Goal: Transaction & Acquisition: Subscribe to service/newsletter

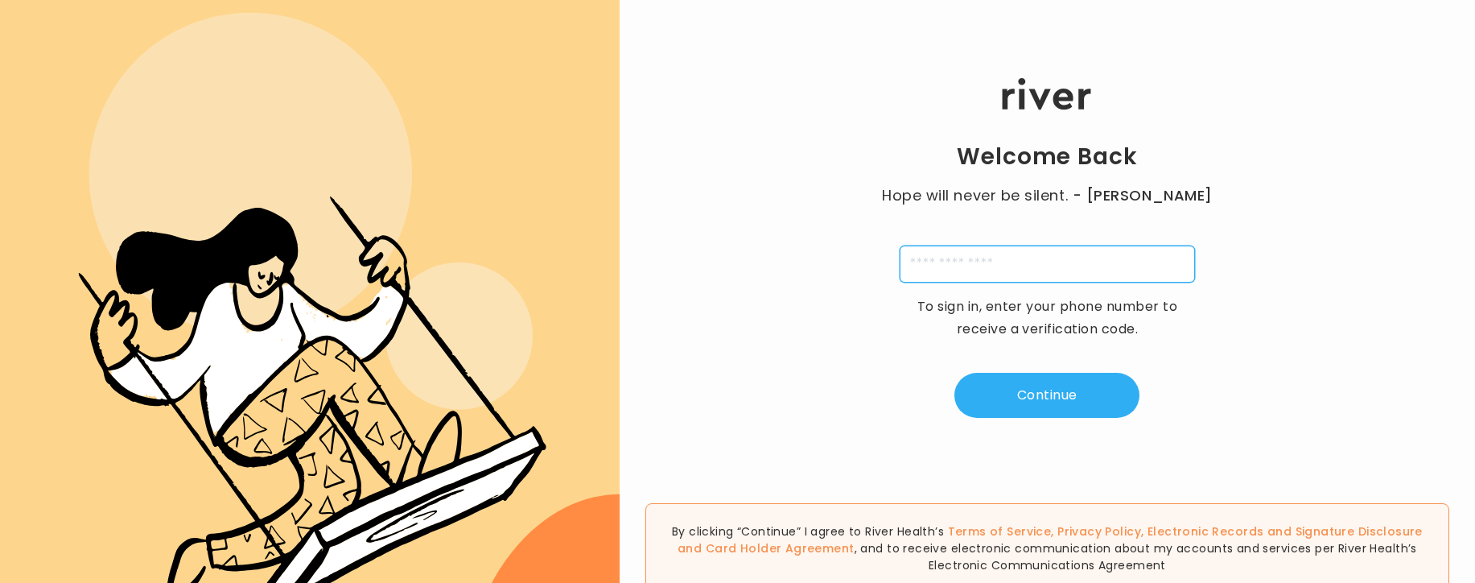
click at [923, 255] on input "tel" at bounding box center [1047, 263] width 295 height 37
type input "**********"
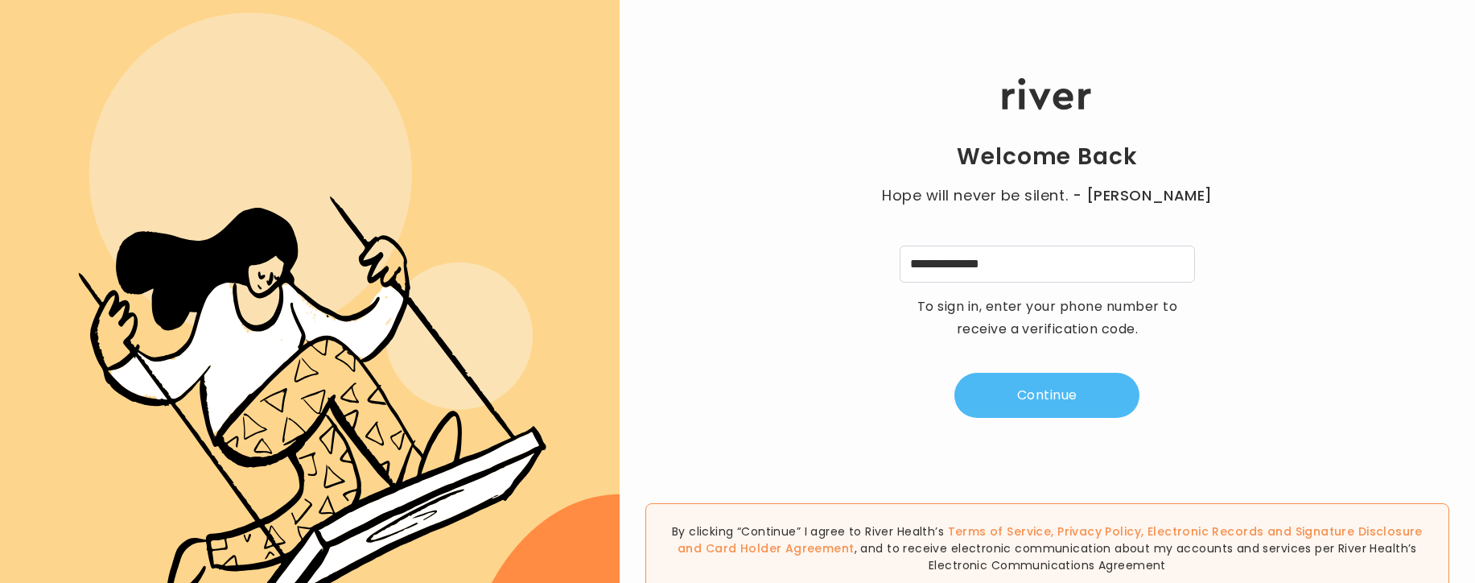
click at [1062, 397] on button "Continue" at bounding box center [1046, 395] width 185 height 45
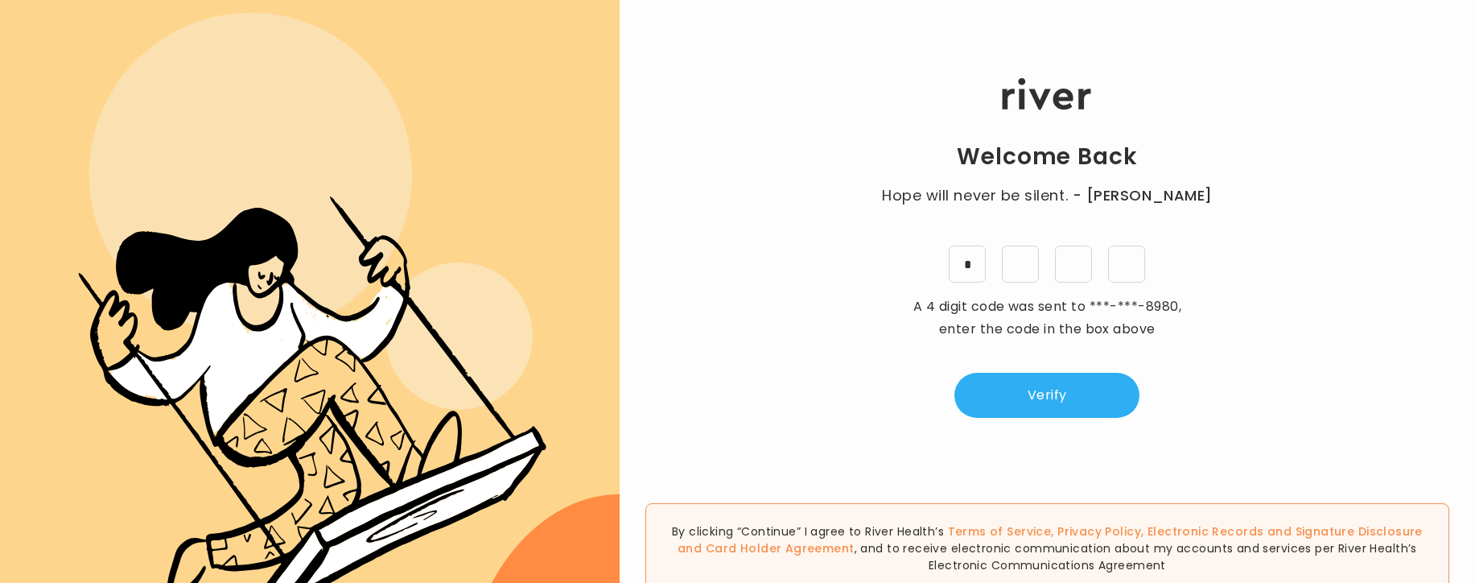
type input "*"
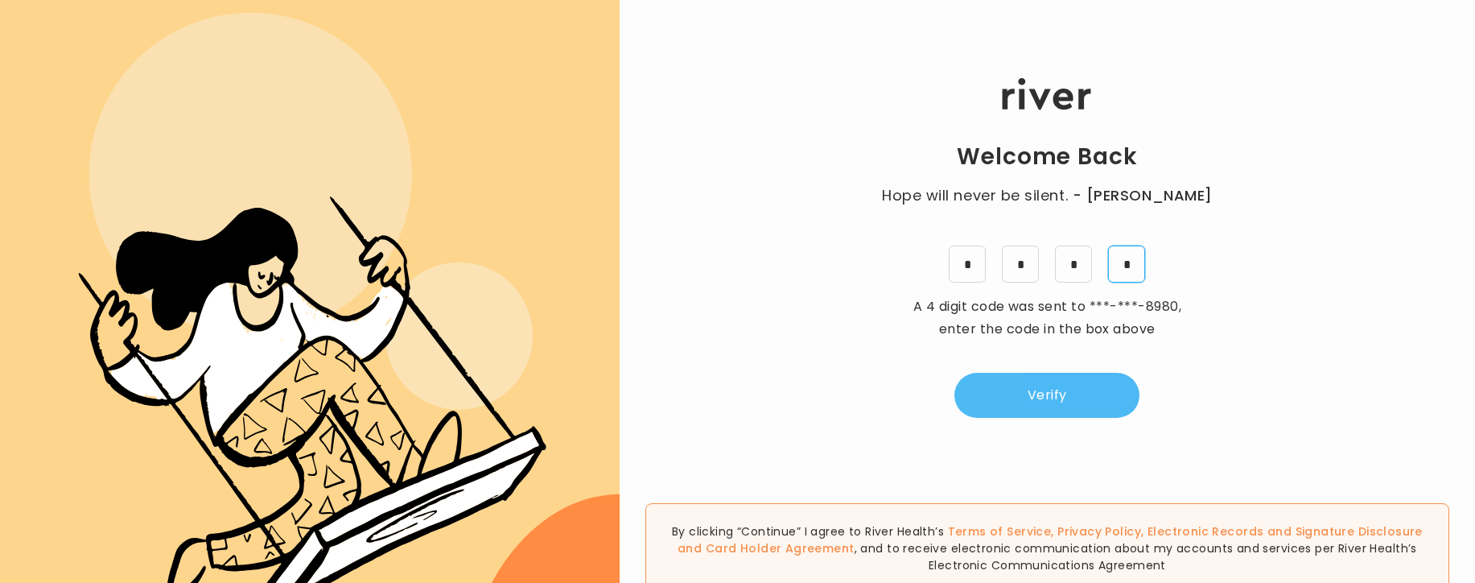
type input "*"
click at [1089, 406] on button "Verify" at bounding box center [1046, 395] width 185 height 45
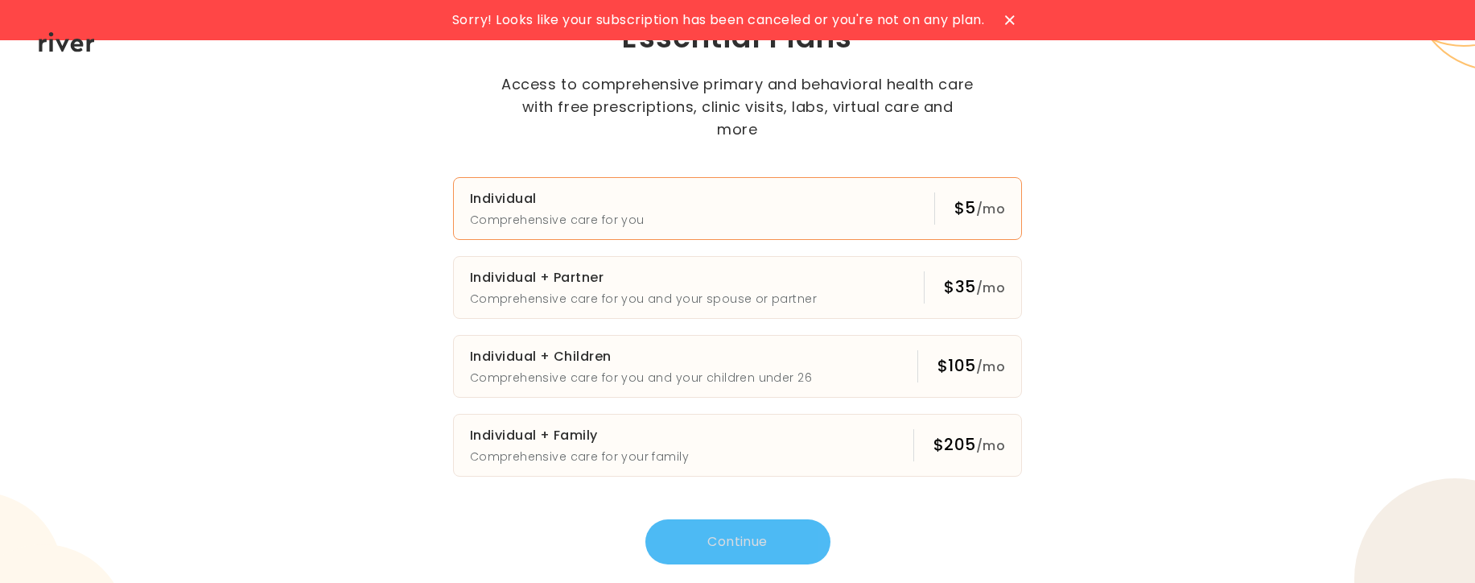
click at [817, 196] on button "Individual Comprehensive care for you $5 /mo" at bounding box center [738, 208] width 570 height 63
click at [781, 521] on button "Continue" at bounding box center [737, 541] width 185 height 45
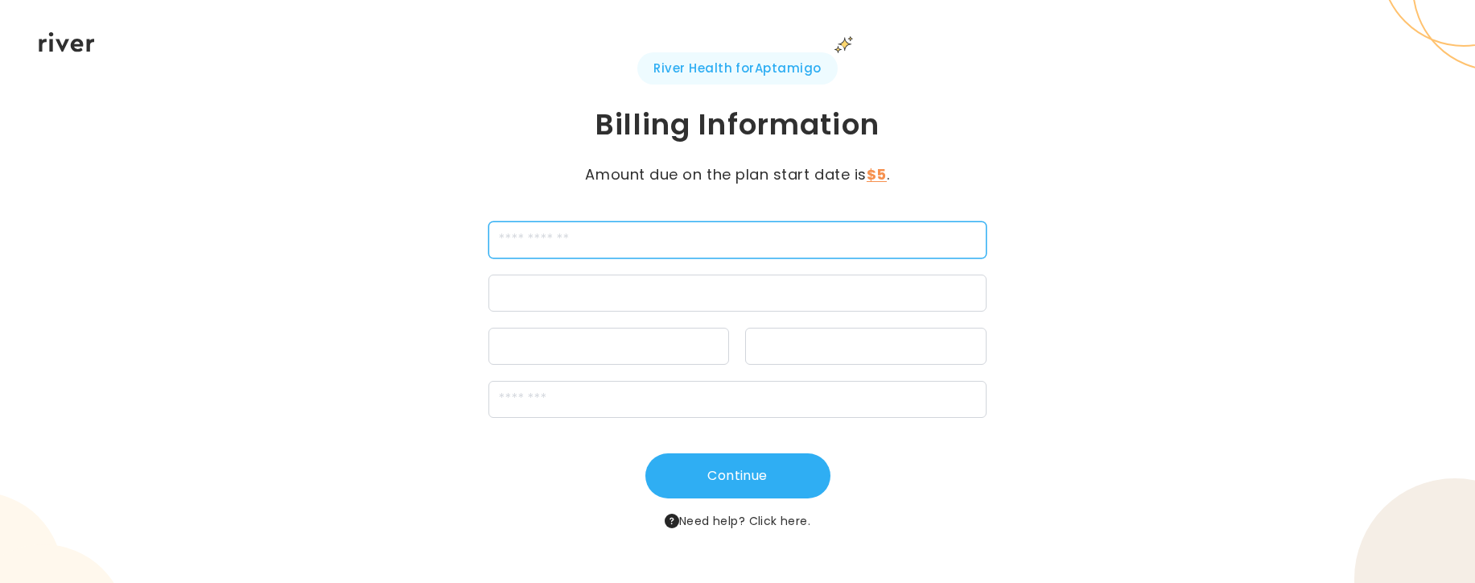
click at [789, 239] on input "cardName" at bounding box center [737, 239] width 498 height 37
click at [572, 246] on input "cardName" at bounding box center [737, 239] width 498 height 37
type input "**********"
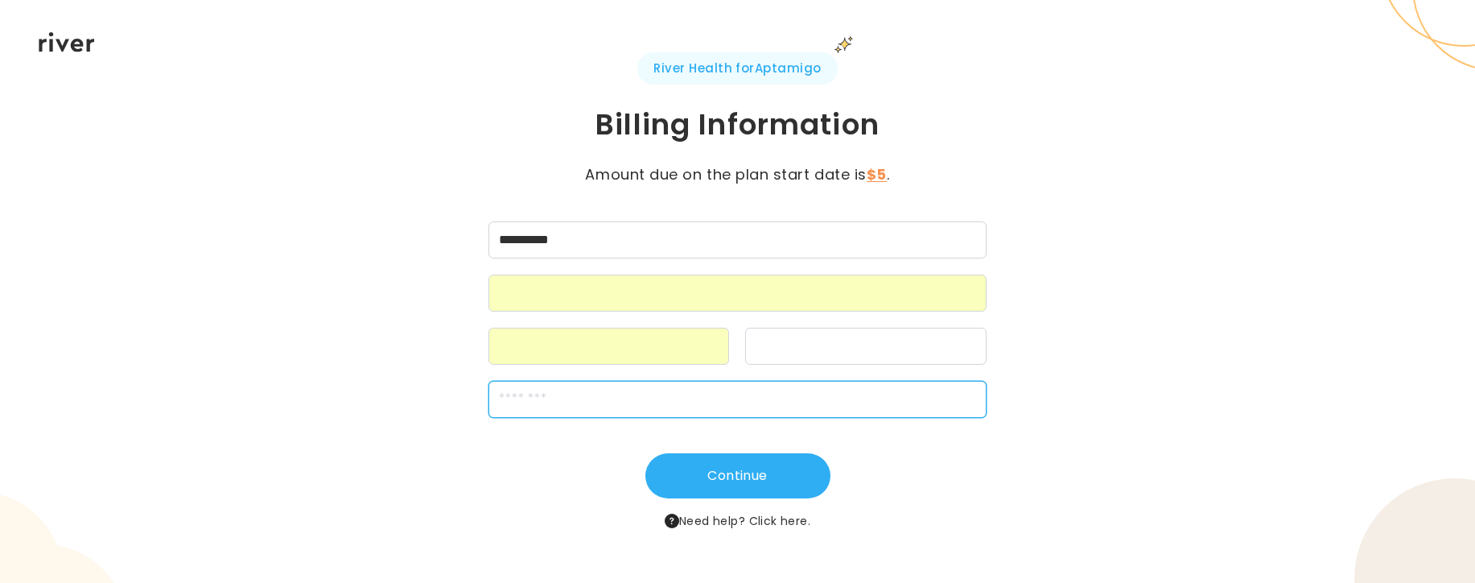
click at [630, 408] on input "zipCode" at bounding box center [737, 399] width 498 height 37
type input "*****"
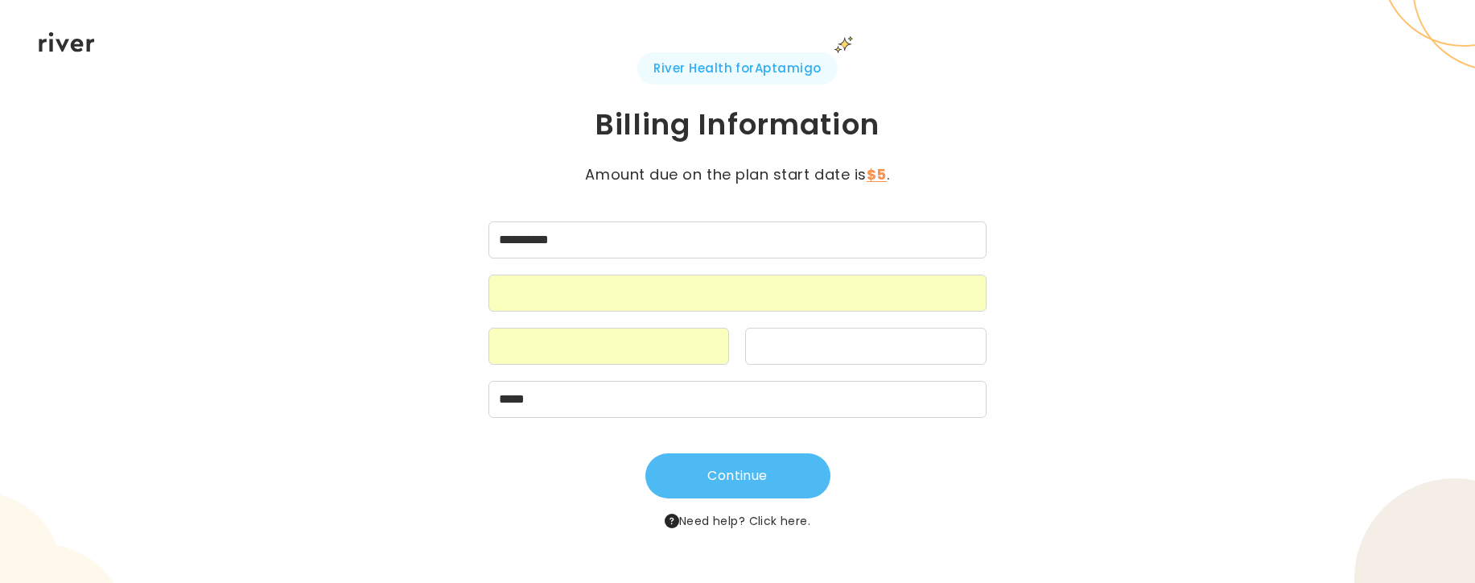
click at [673, 489] on button "Continue" at bounding box center [737, 475] width 185 height 45
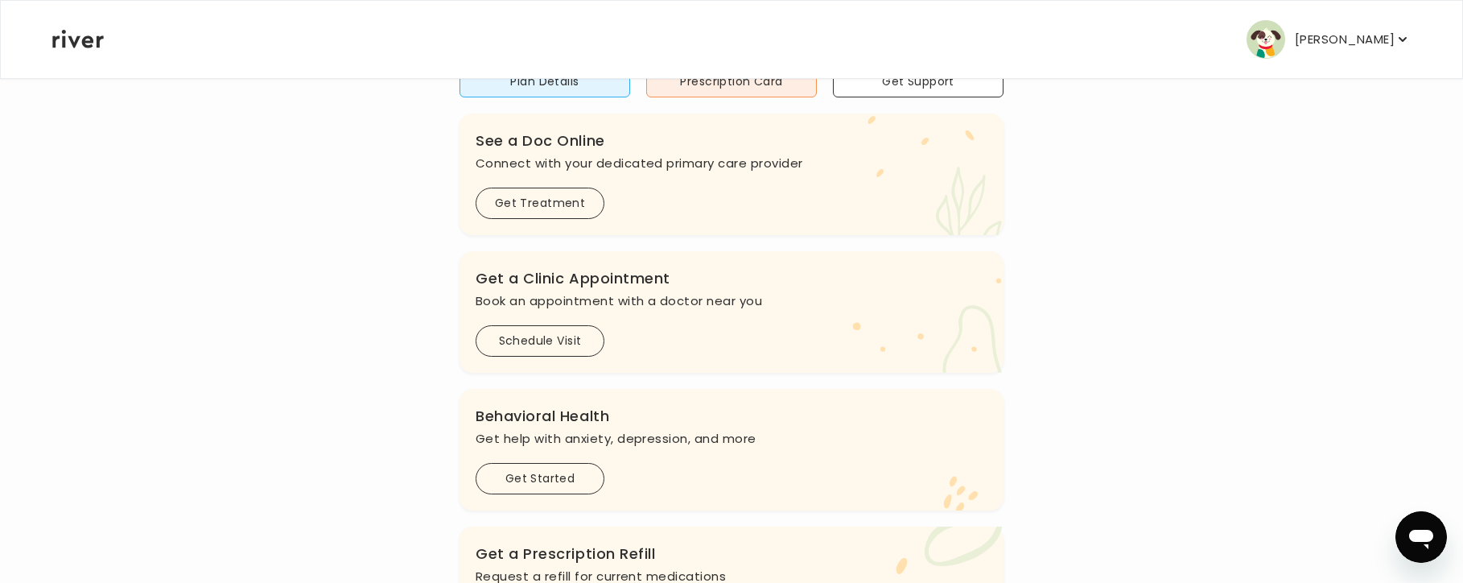
scroll to position [161, 0]
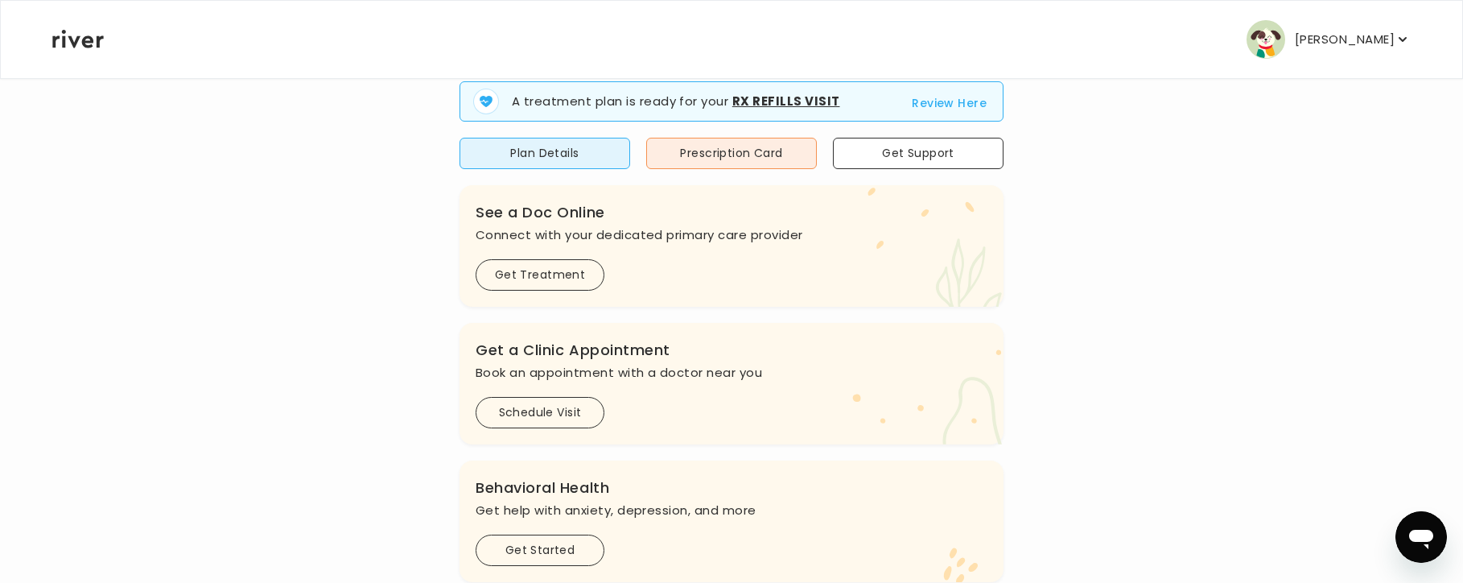
click at [1349, 44] on p "[PERSON_NAME]" at bounding box center [1345, 39] width 100 height 23
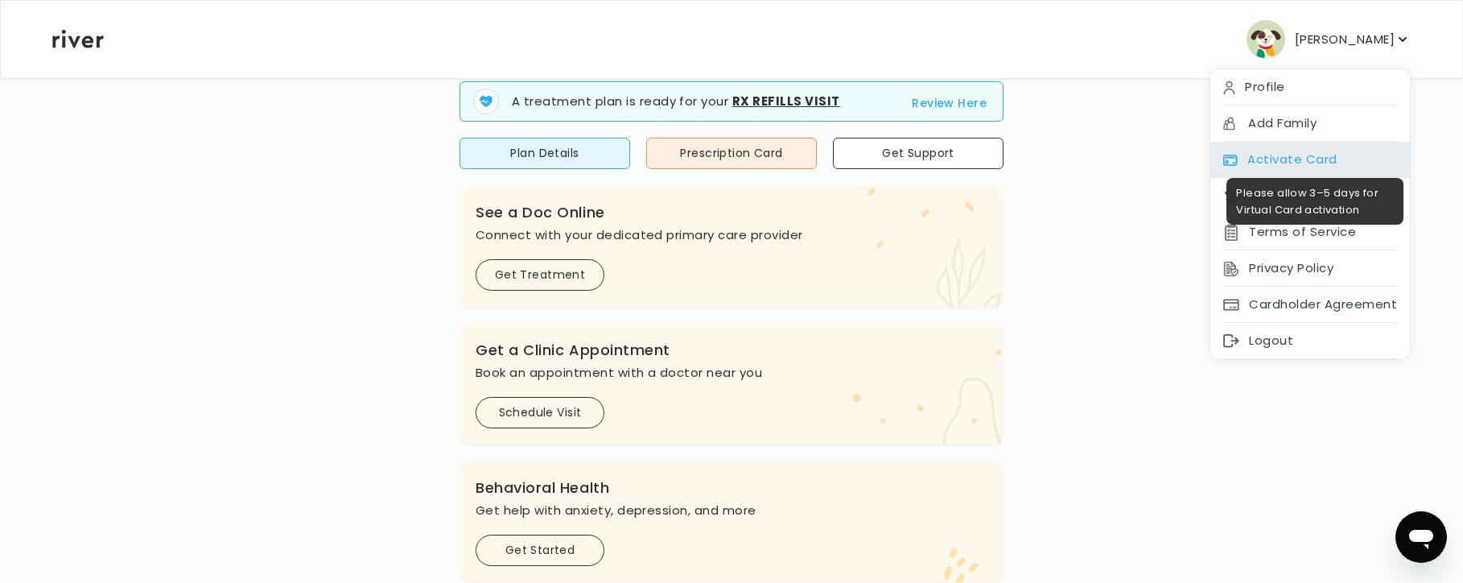
click at [1300, 168] on div "Activate Card" at bounding box center [1310, 160] width 200 height 36
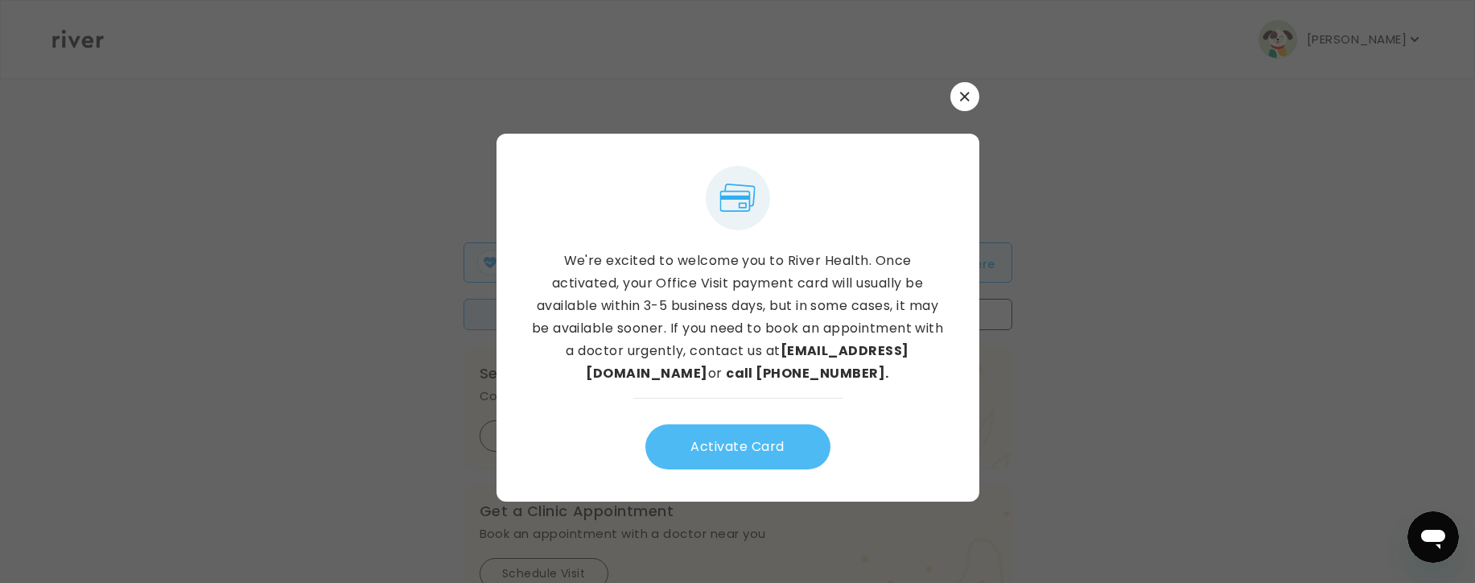
click at [785, 447] on button "Activate Card" at bounding box center [737, 446] width 185 height 45
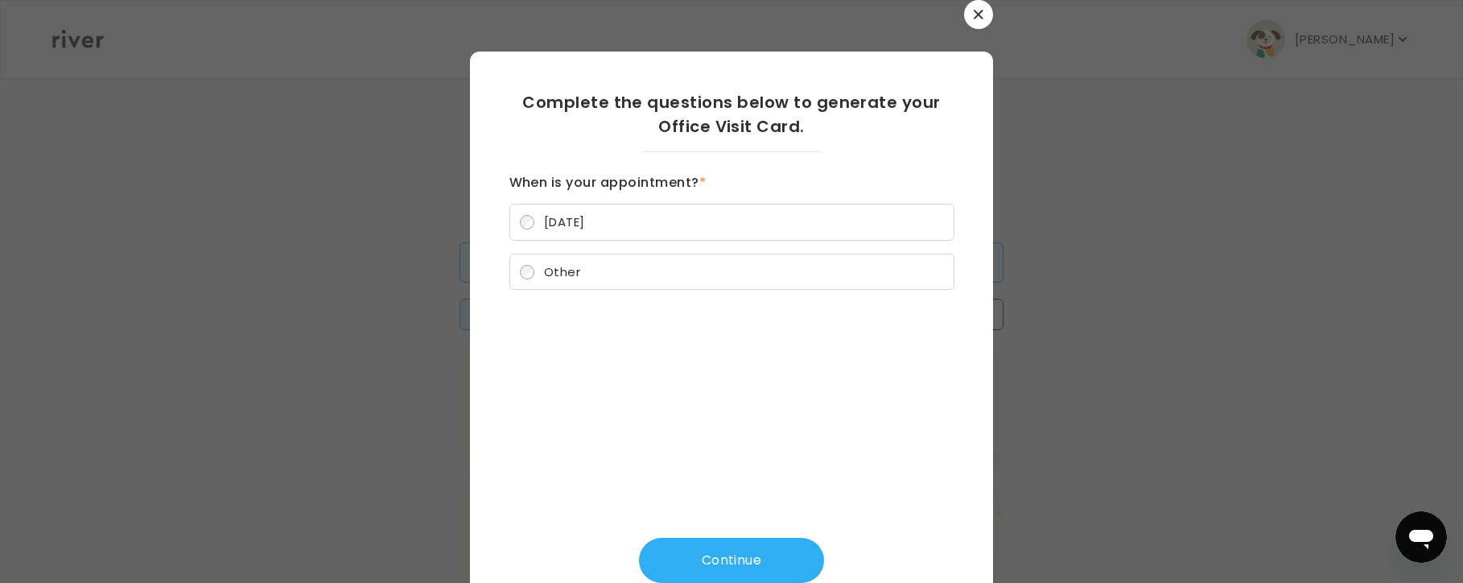
click at [536, 272] on label "Other" at bounding box center [731, 271] width 445 height 37
click at [777, 562] on button "Continue" at bounding box center [731, 560] width 185 height 45
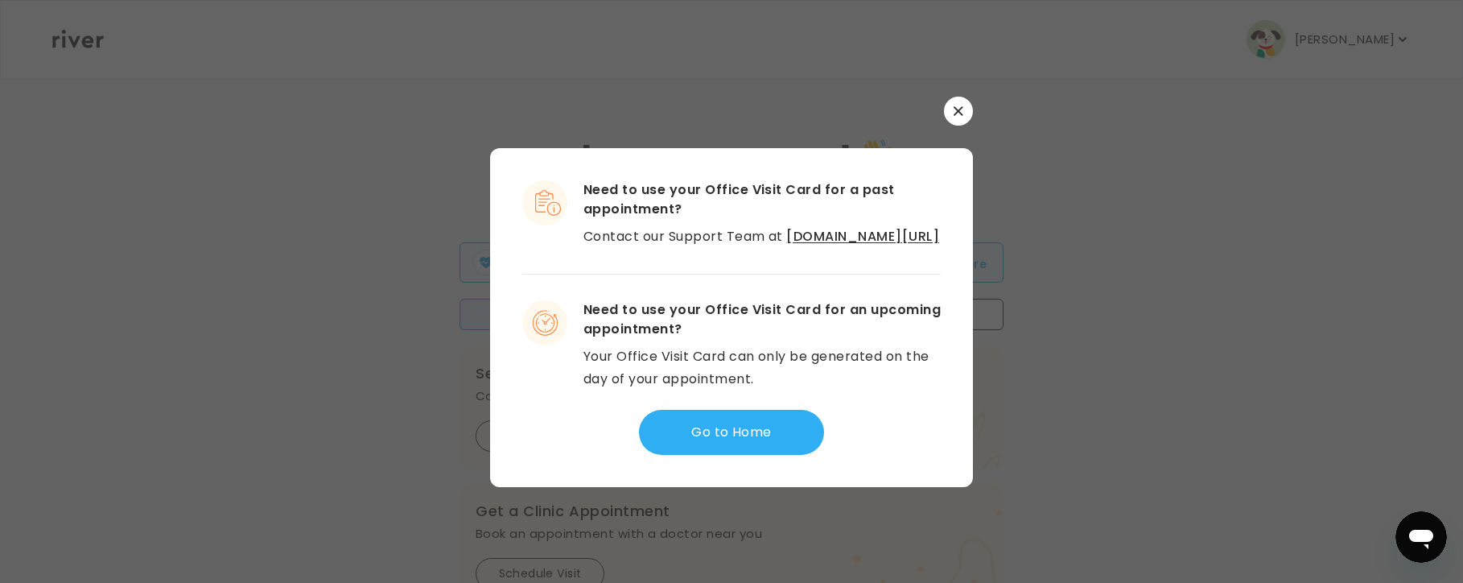
click at [968, 102] on button "button" at bounding box center [958, 111] width 29 height 29
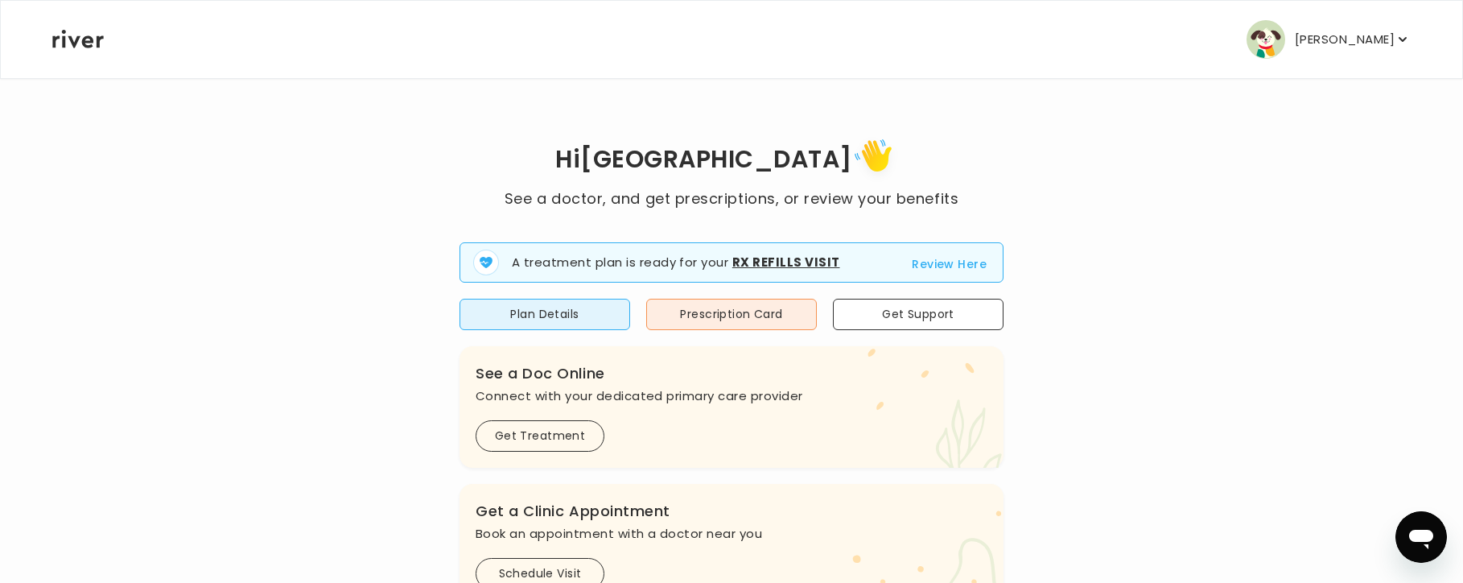
click at [1362, 40] on p "[PERSON_NAME]" at bounding box center [1345, 39] width 100 height 23
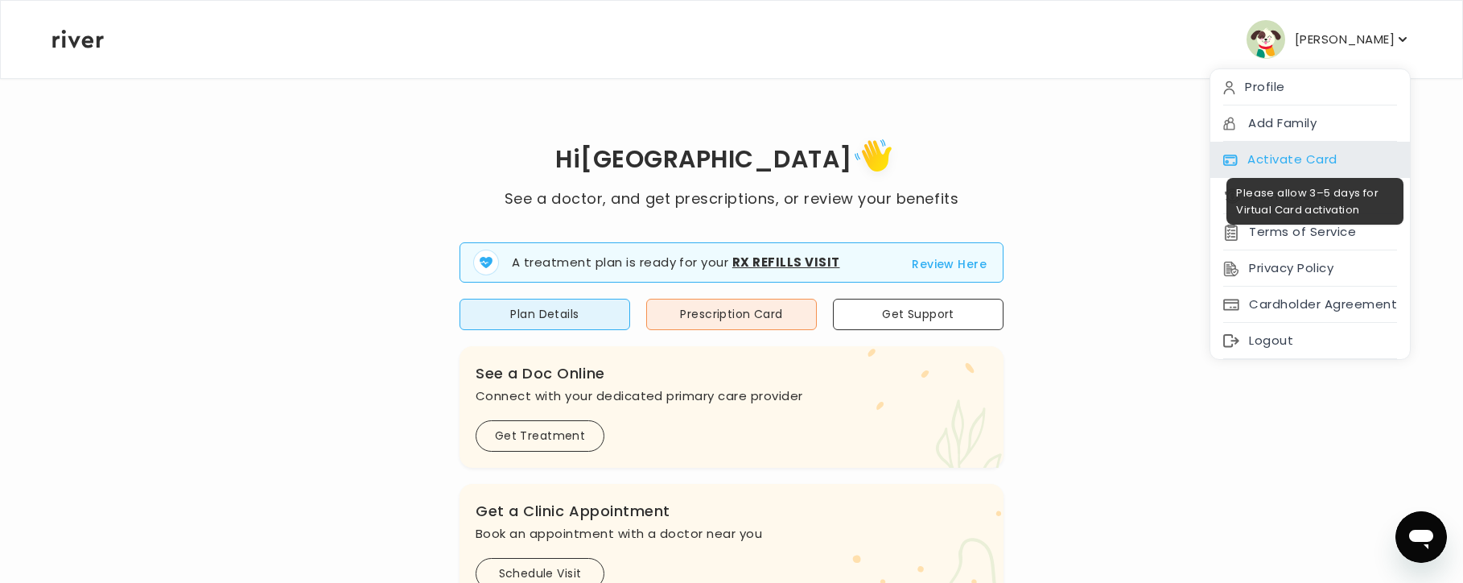
click at [1281, 165] on div "Activate Card" at bounding box center [1310, 160] width 200 height 36
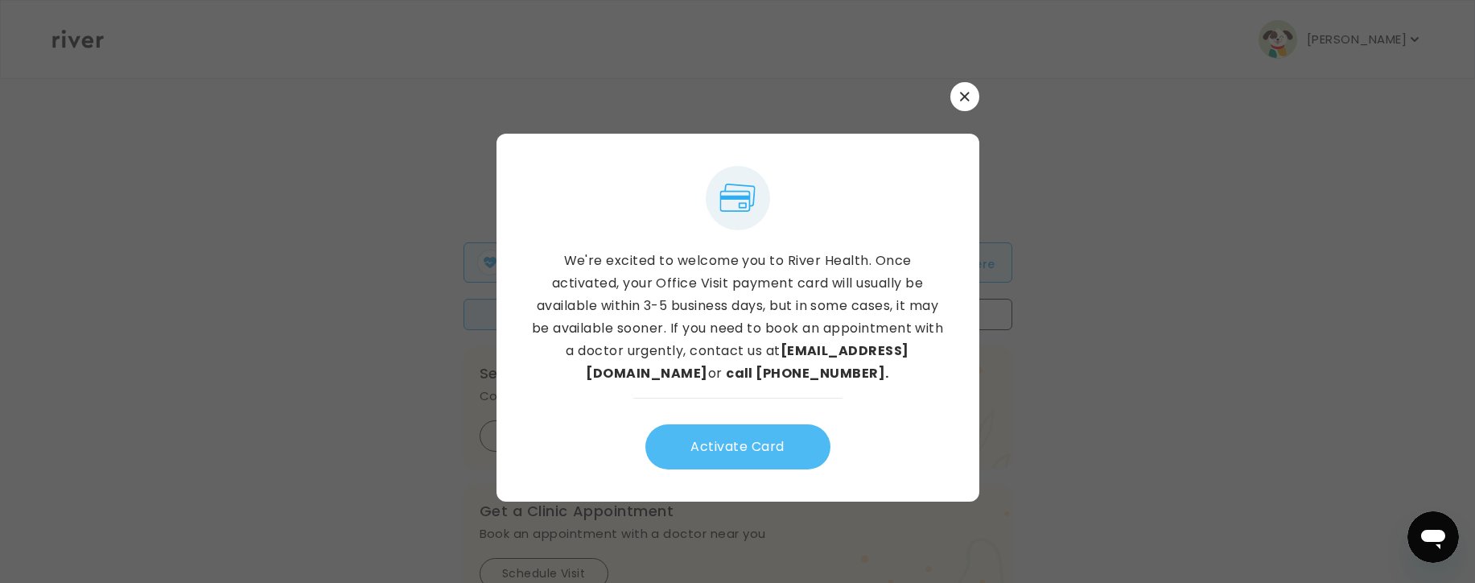
click at [771, 451] on button "Activate Card" at bounding box center [737, 446] width 185 height 45
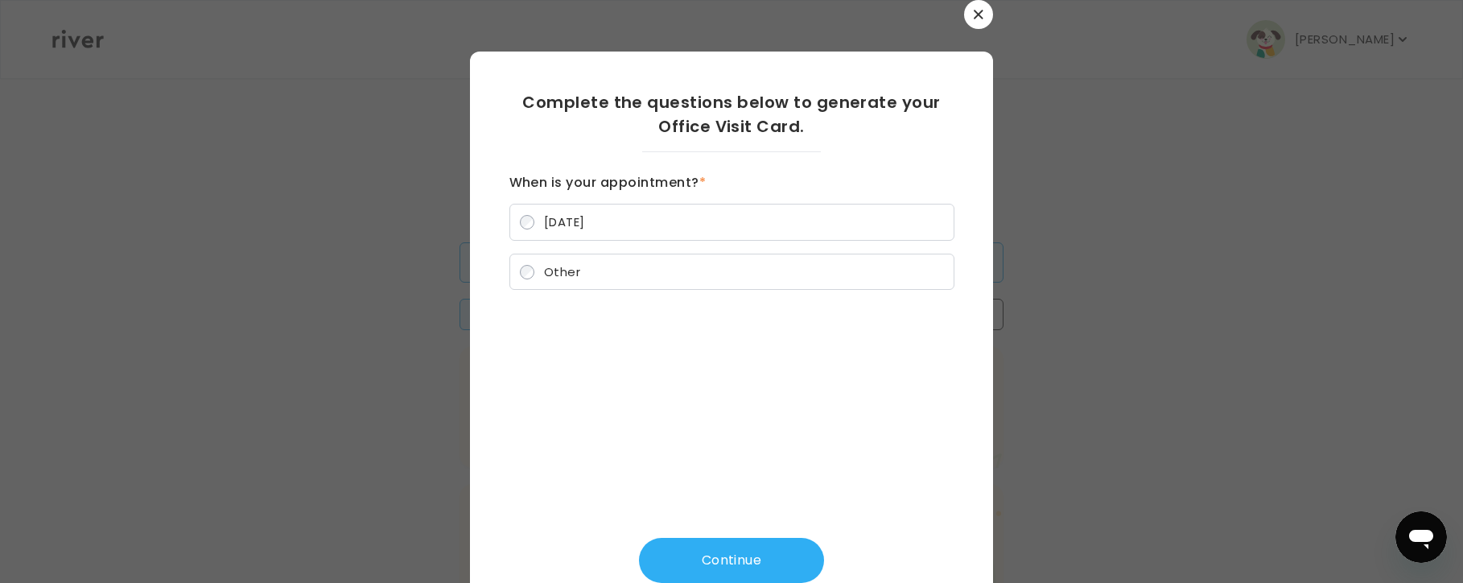
click at [974, 19] on icon "button" at bounding box center [979, 15] width 10 height 10
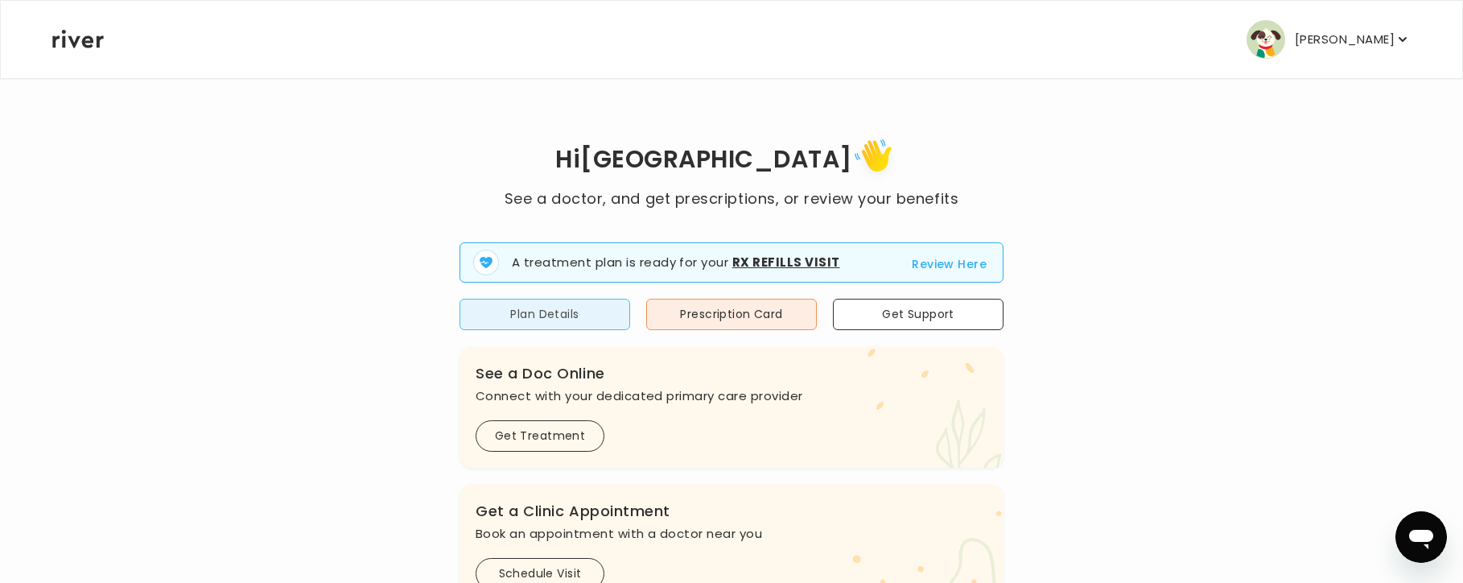
click at [575, 315] on button "Plan Details" at bounding box center [544, 314] width 171 height 31
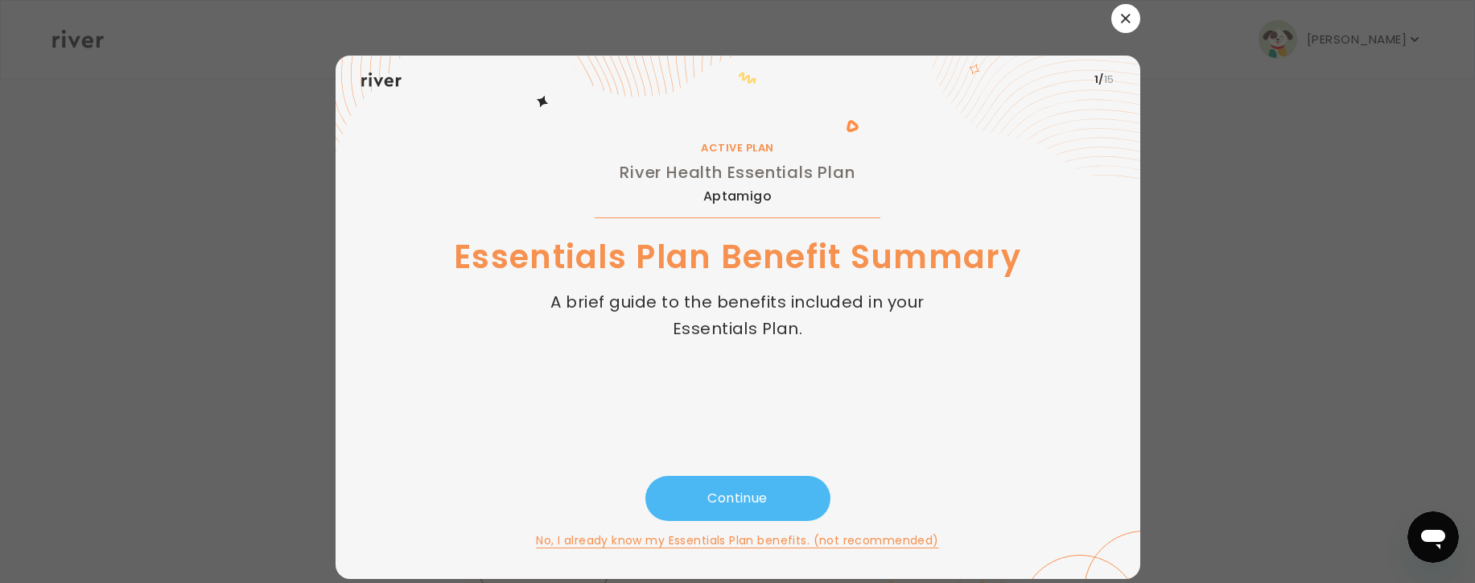
click at [755, 499] on button "Continue" at bounding box center [737, 498] width 185 height 45
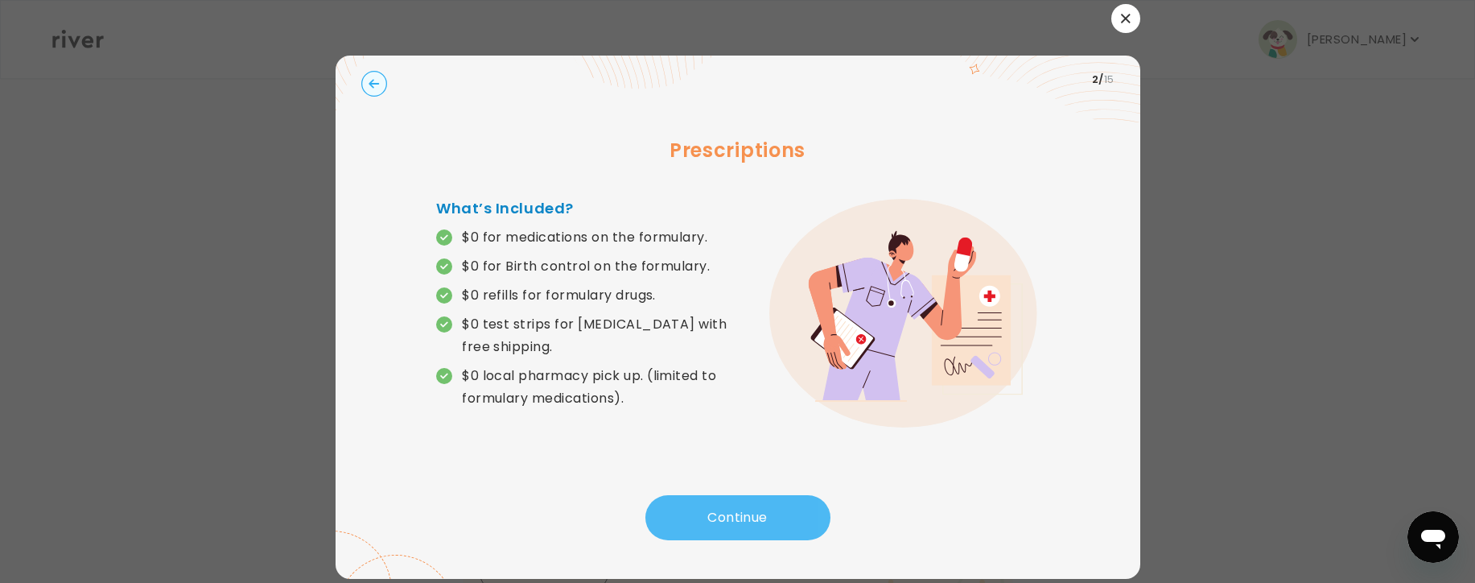
click at [725, 517] on button "Continue" at bounding box center [737, 517] width 185 height 45
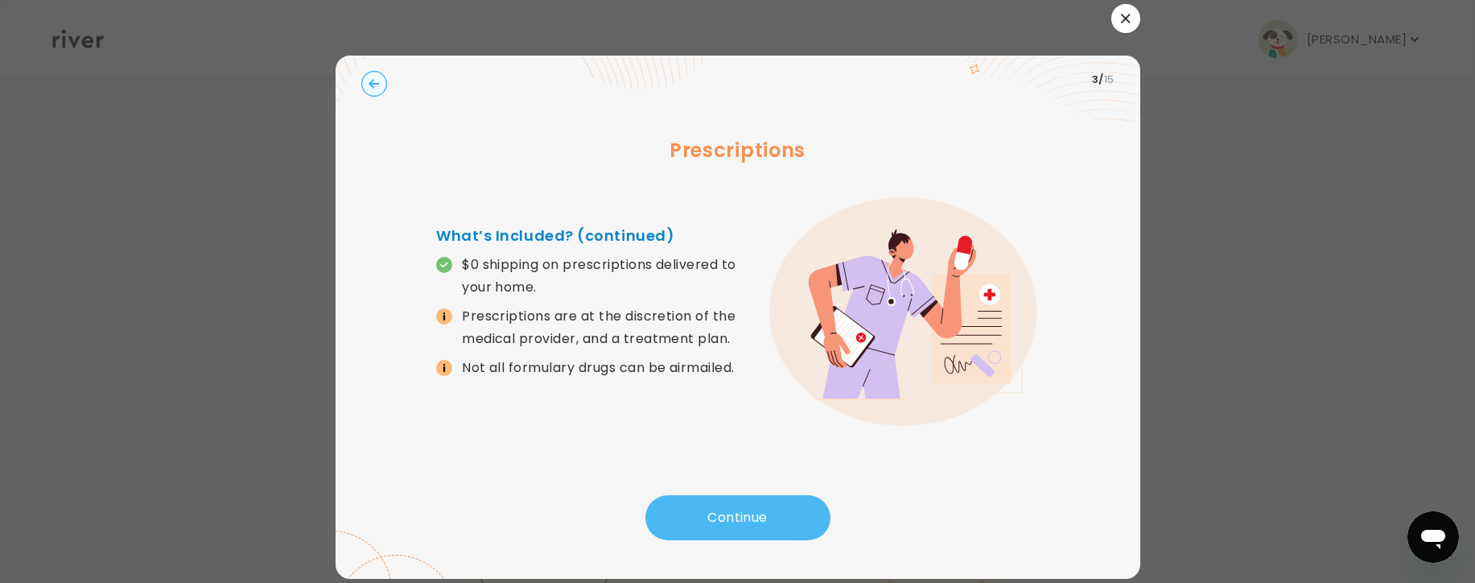
click at [713, 522] on button "Continue" at bounding box center [737, 517] width 185 height 45
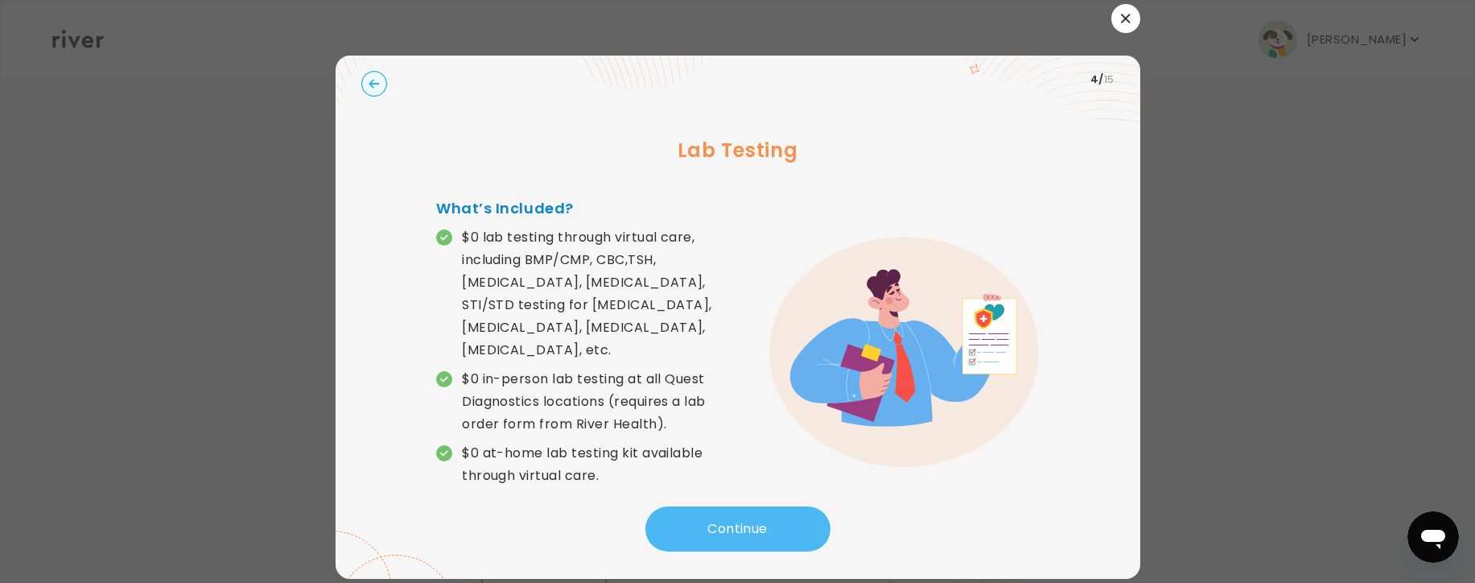
click at [751, 512] on button "Continue" at bounding box center [737, 528] width 185 height 45
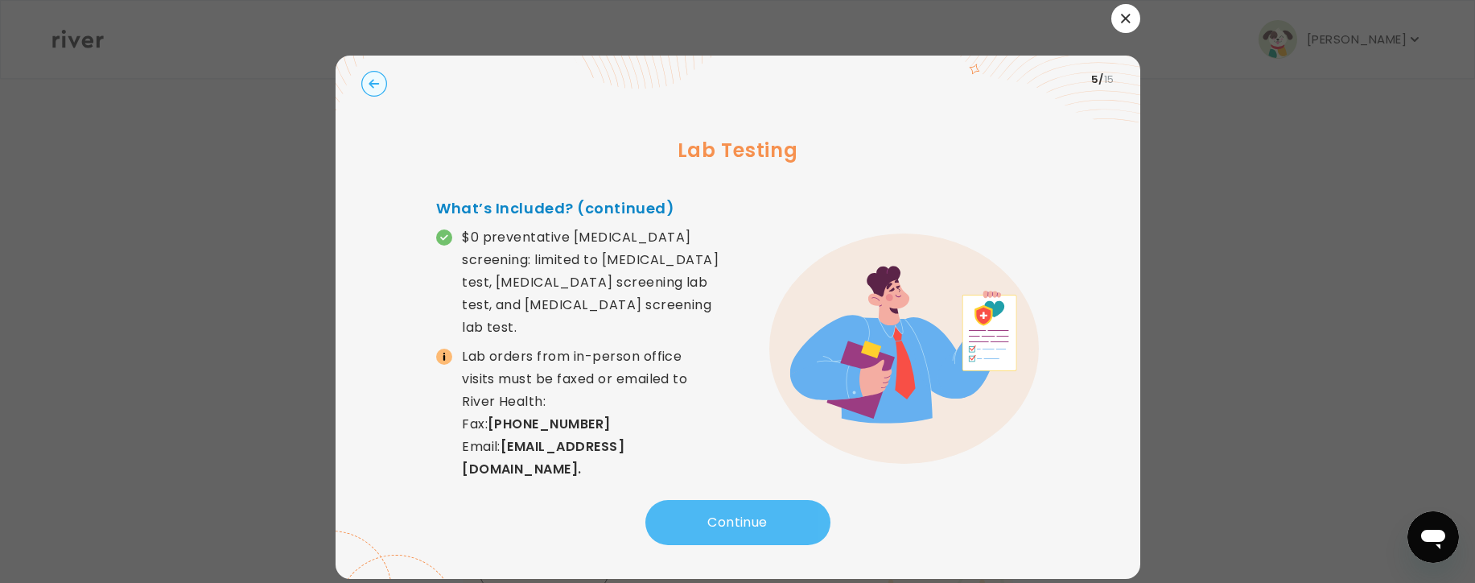
click at [767, 511] on button "Continue" at bounding box center [737, 522] width 185 height 45
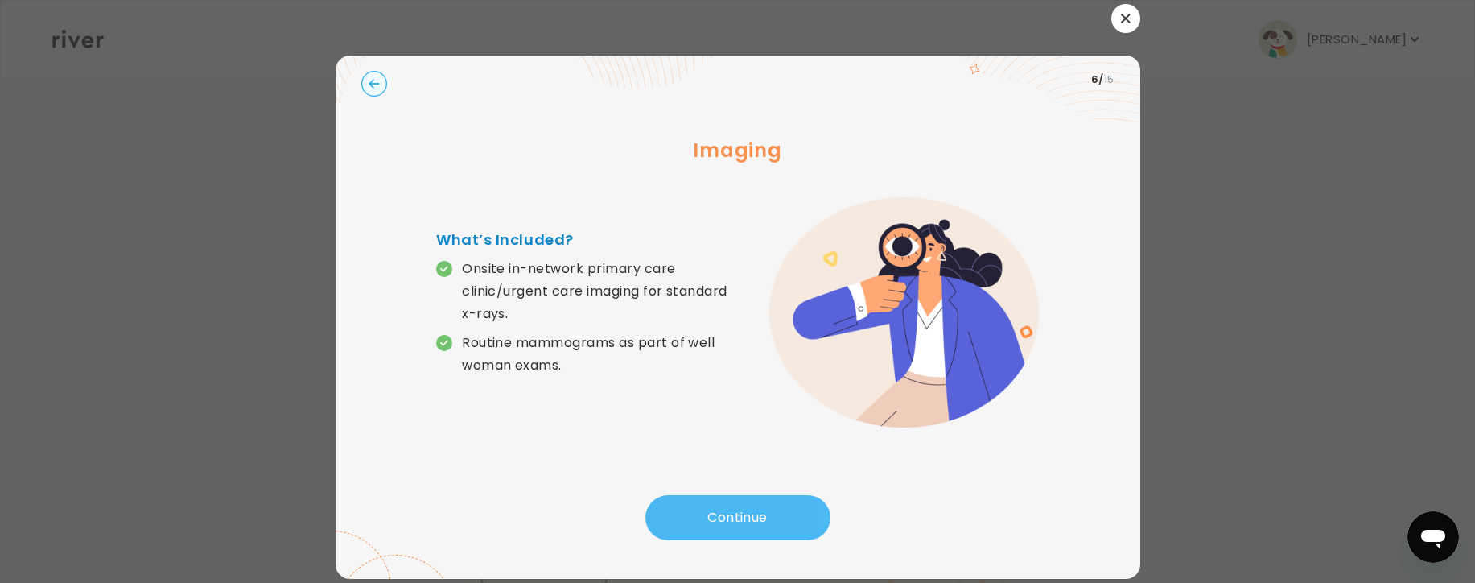
click at [767, 511] on button "Continue" at bounding box center [737, 517] width 185 height 45
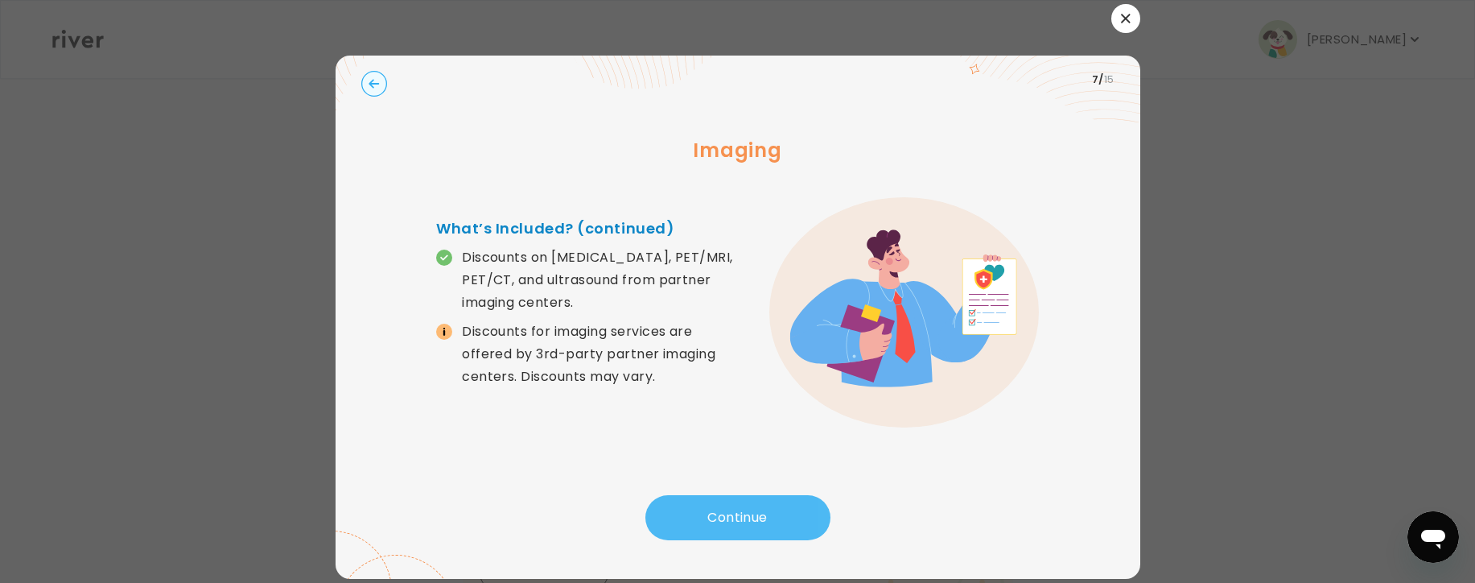
click at [720, 513] on button "Continue" at bounding box center [737, 517] width 185 height 45
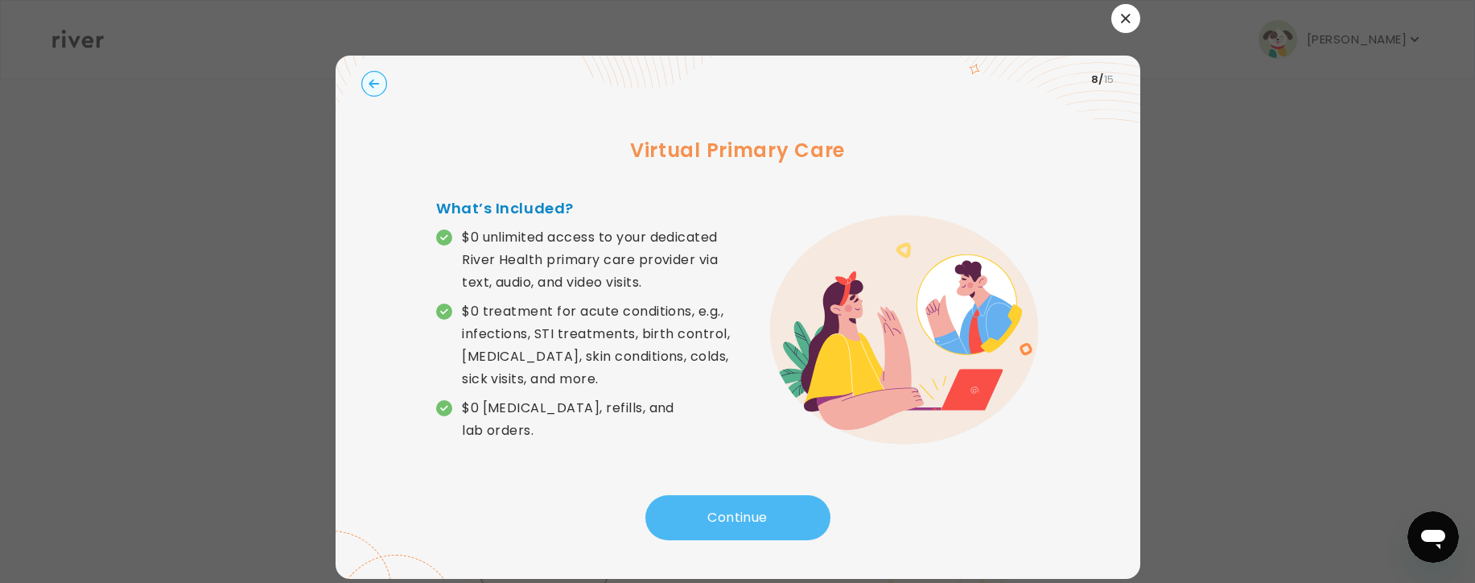
click at [748, 514] on button "Continue" at bounding box center [737, 517] width 185 height 45
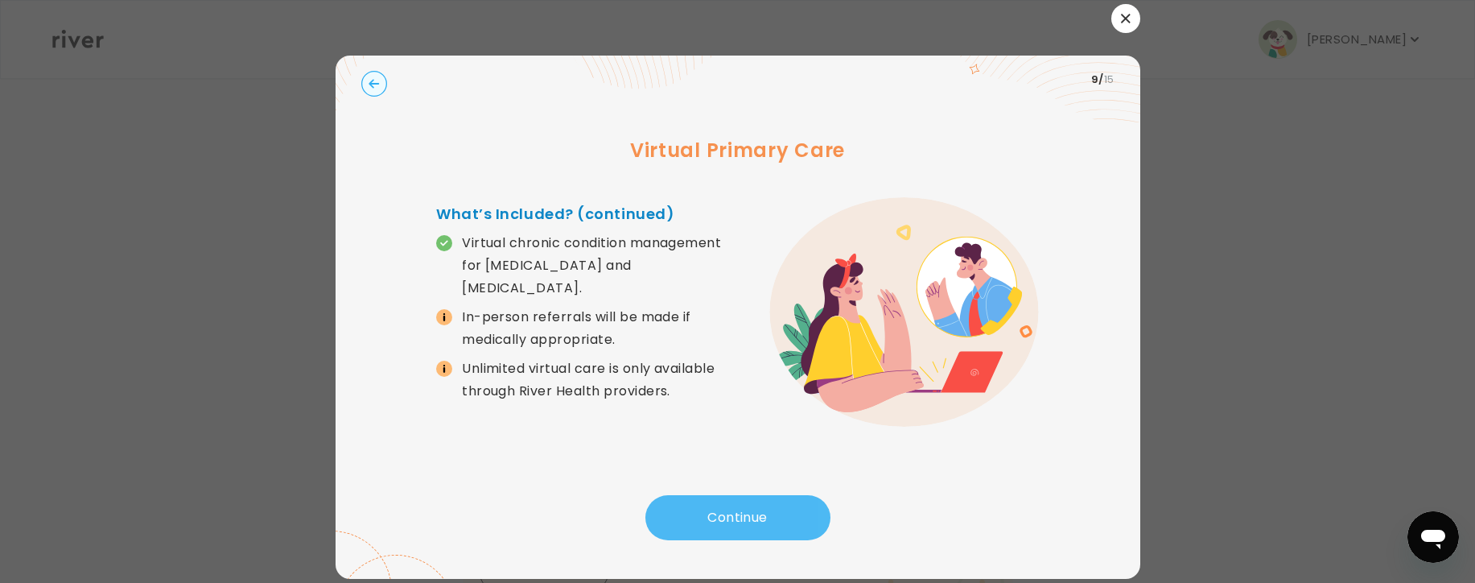
click at [736, 513] on button "Continue" at bounding box center [737, 517] width 185 height 45
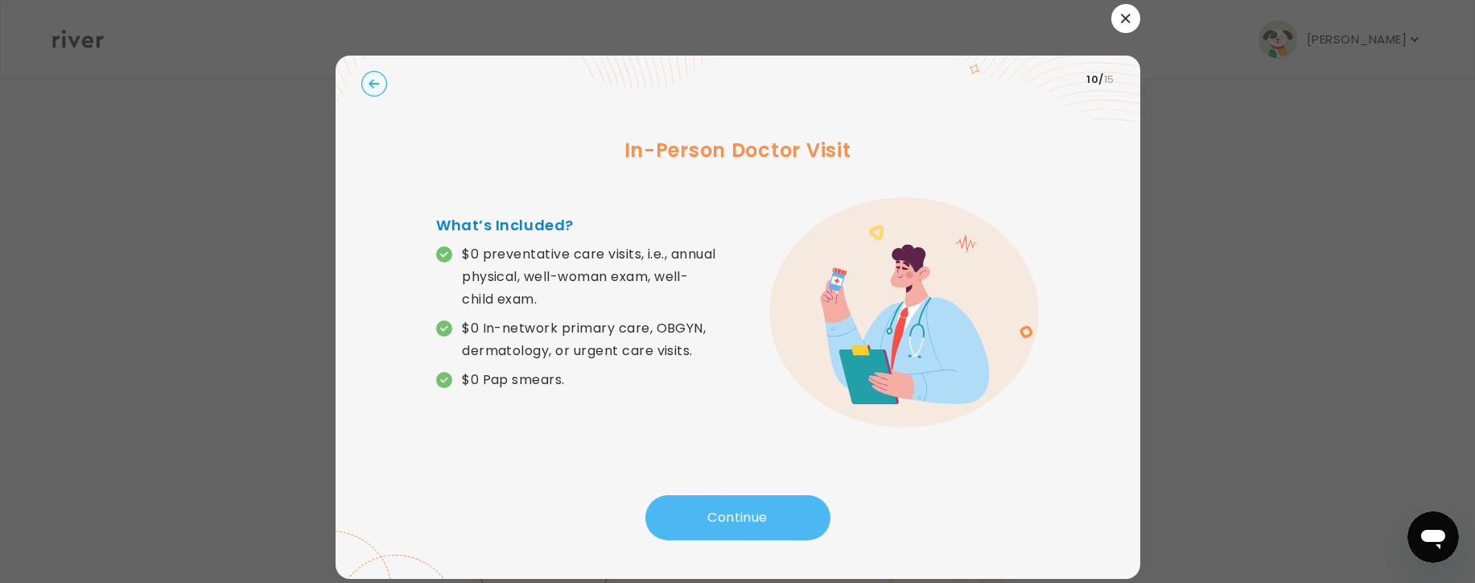
click at [749, 518] on button "Continue" at bounding box center [737, 517] width 185 height 45
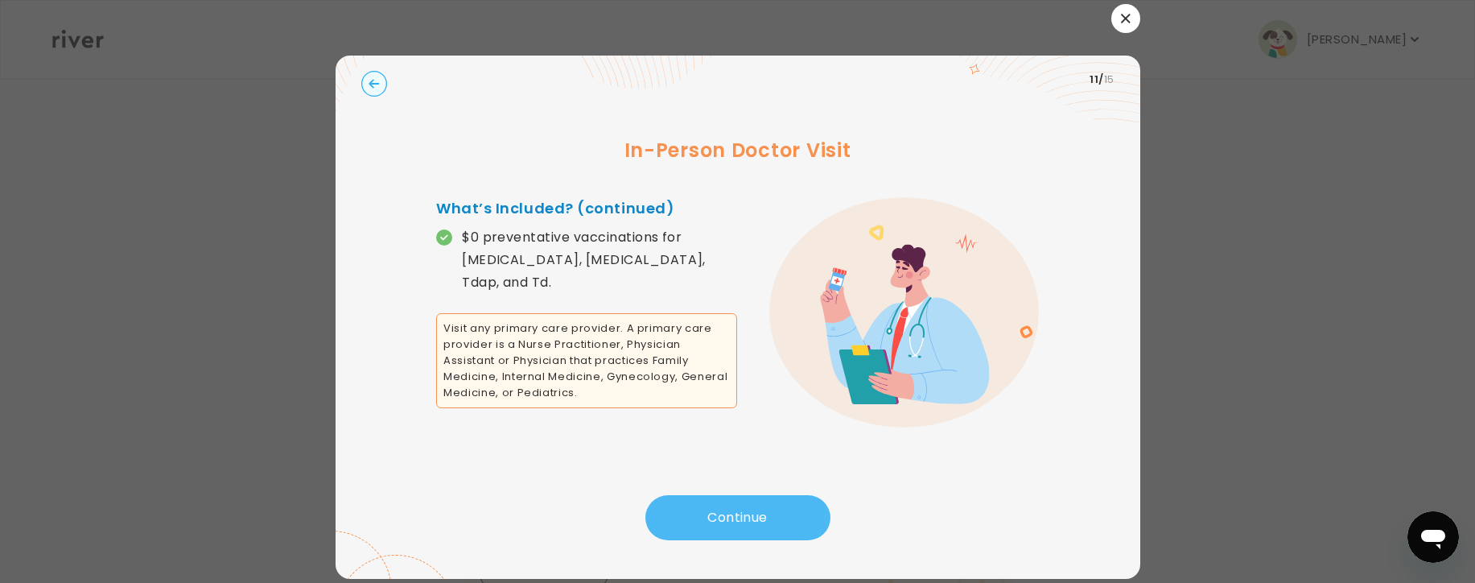
click at [773, 513] on button "Continue" at bounding box center [737, 517] width 185 height 45
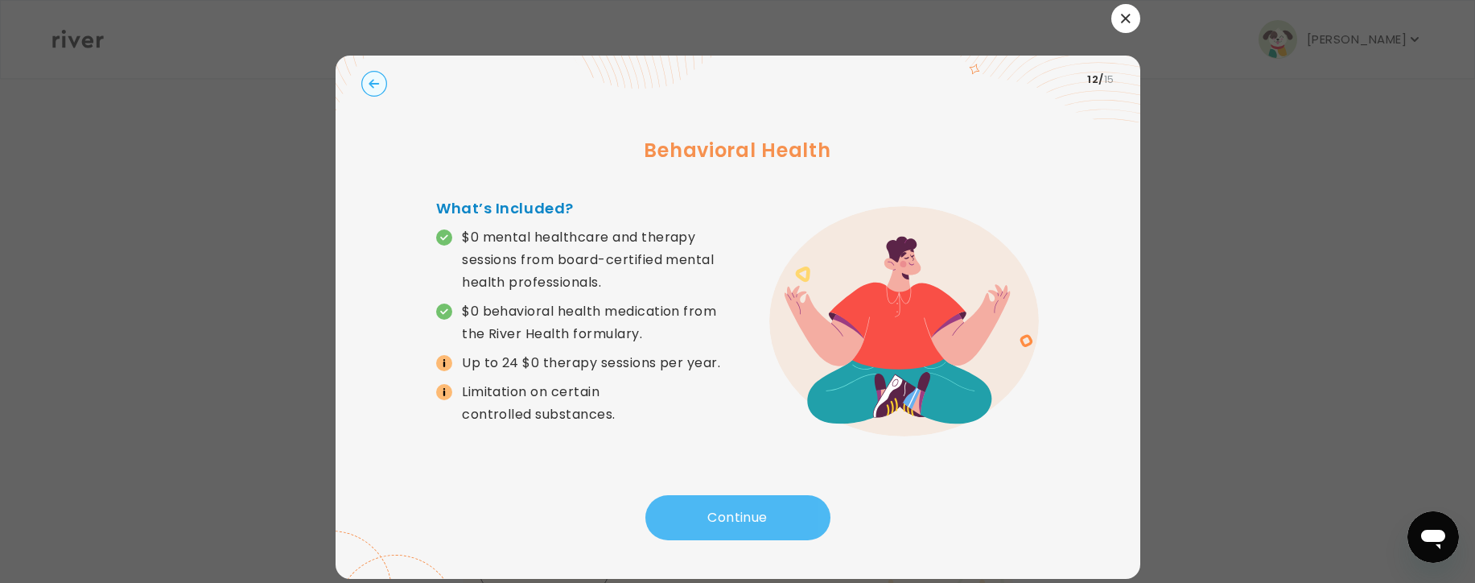
click at [763, 524] on button "Continue" at bounding box center [737, 517] width 185 height 45
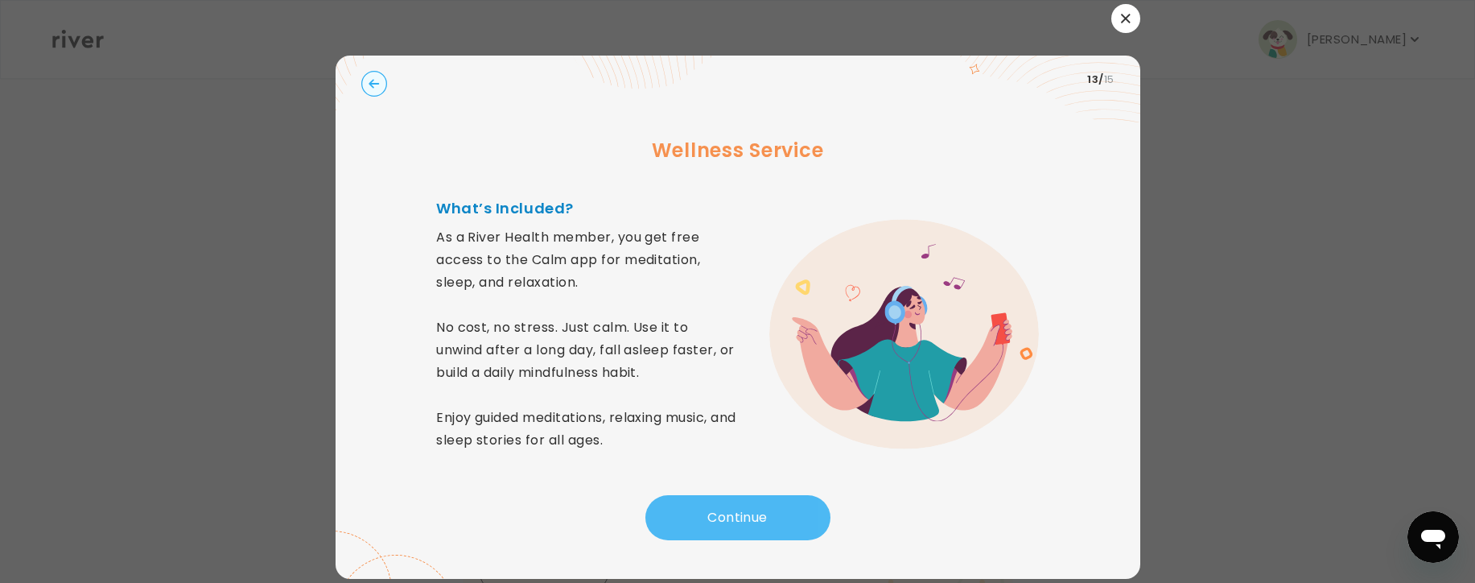
click at [765, 514] on button "Continue" at bounding box center [737, 517] width 185 height 45
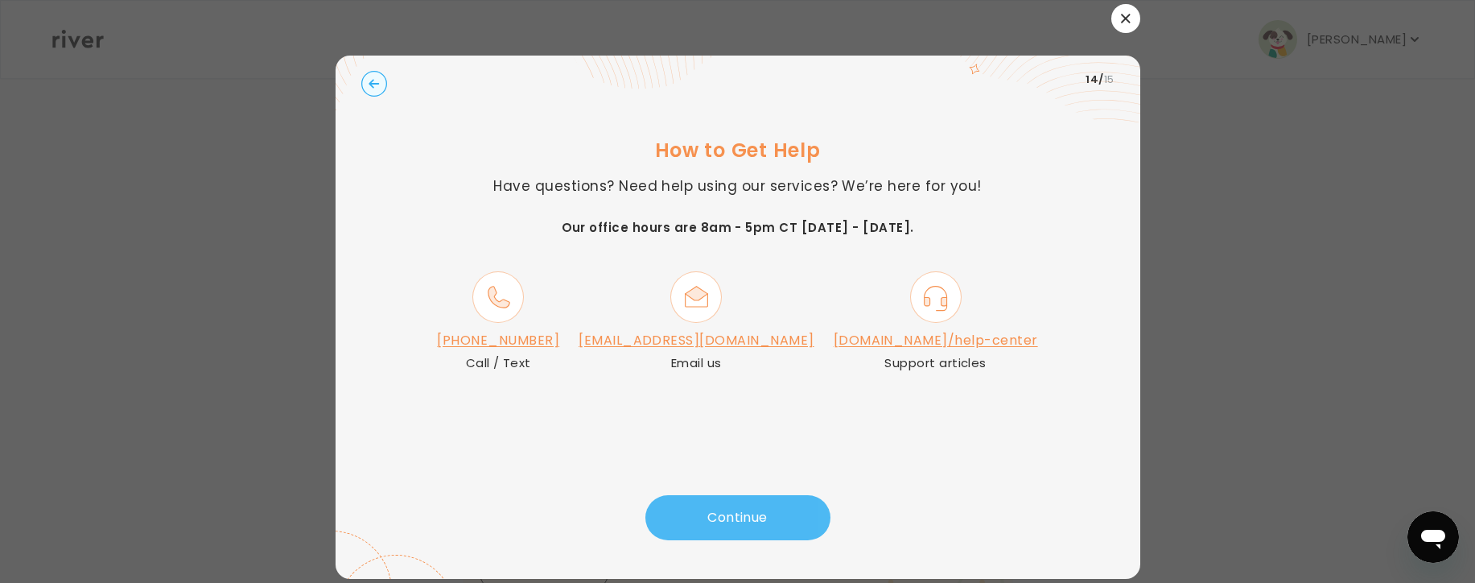
click at [765, 514] on button "Continue" at bounding box center [737, 517] width 185 height 45
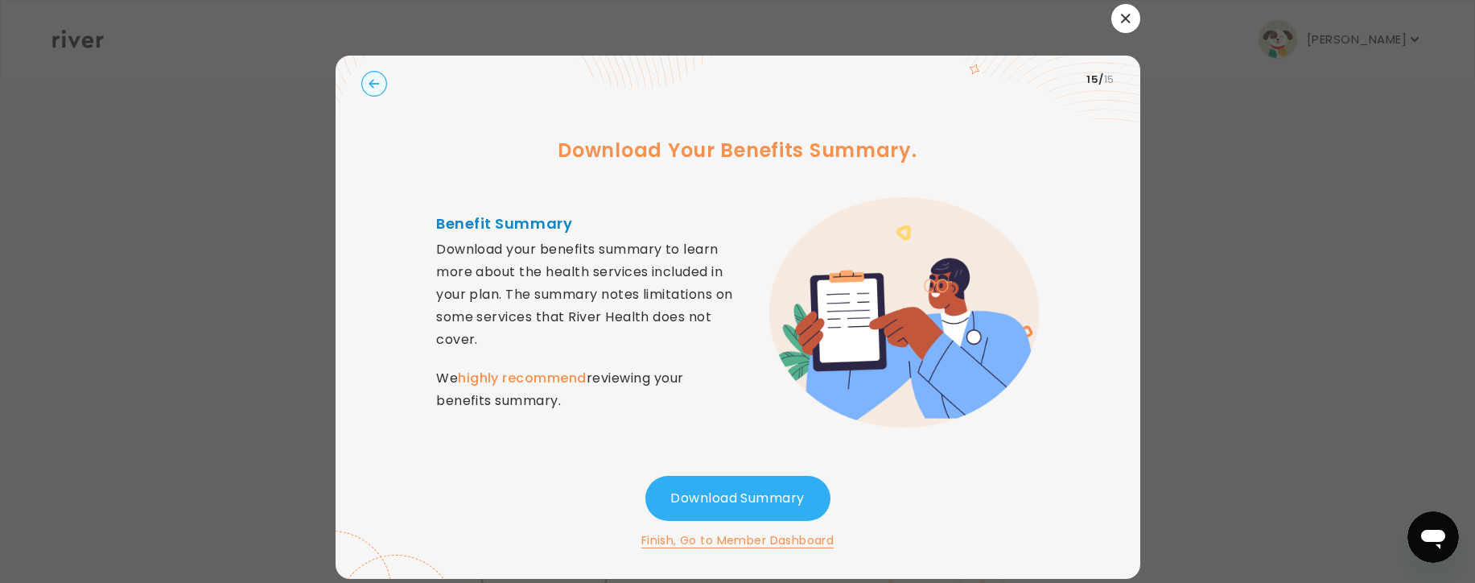
click at [1129, 16] on icon "button" at bounding box center [1126, 19] width 10 height 10
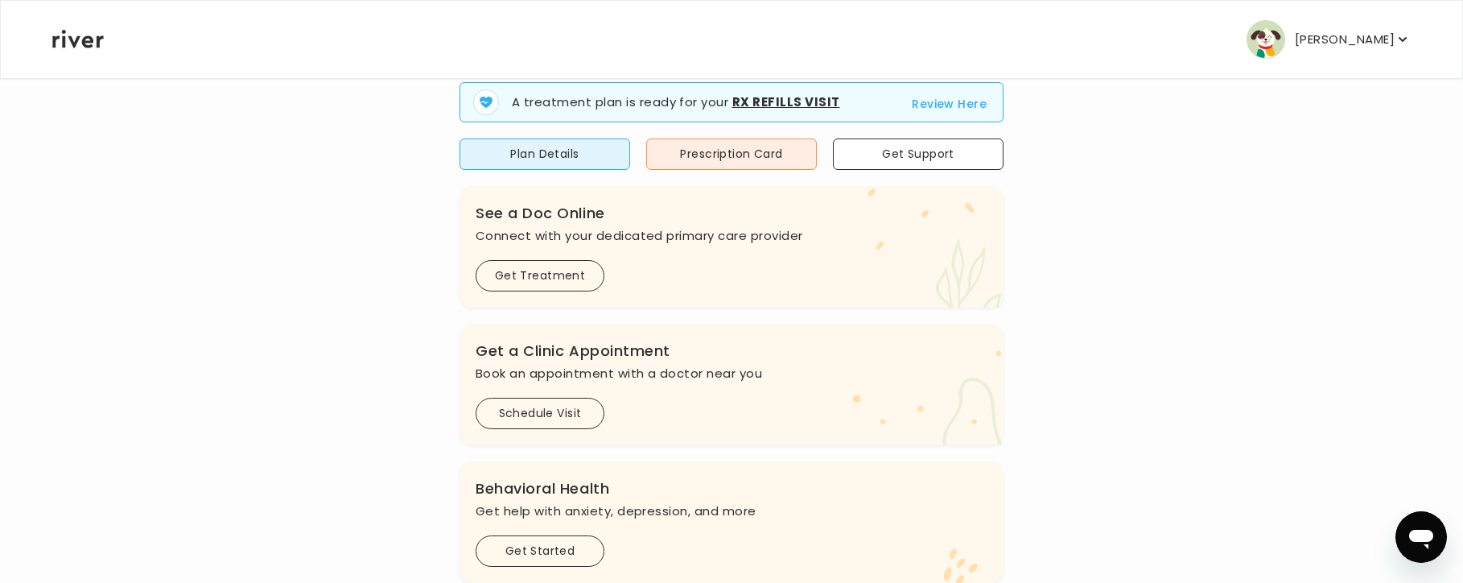
scroll to position [562, 0]
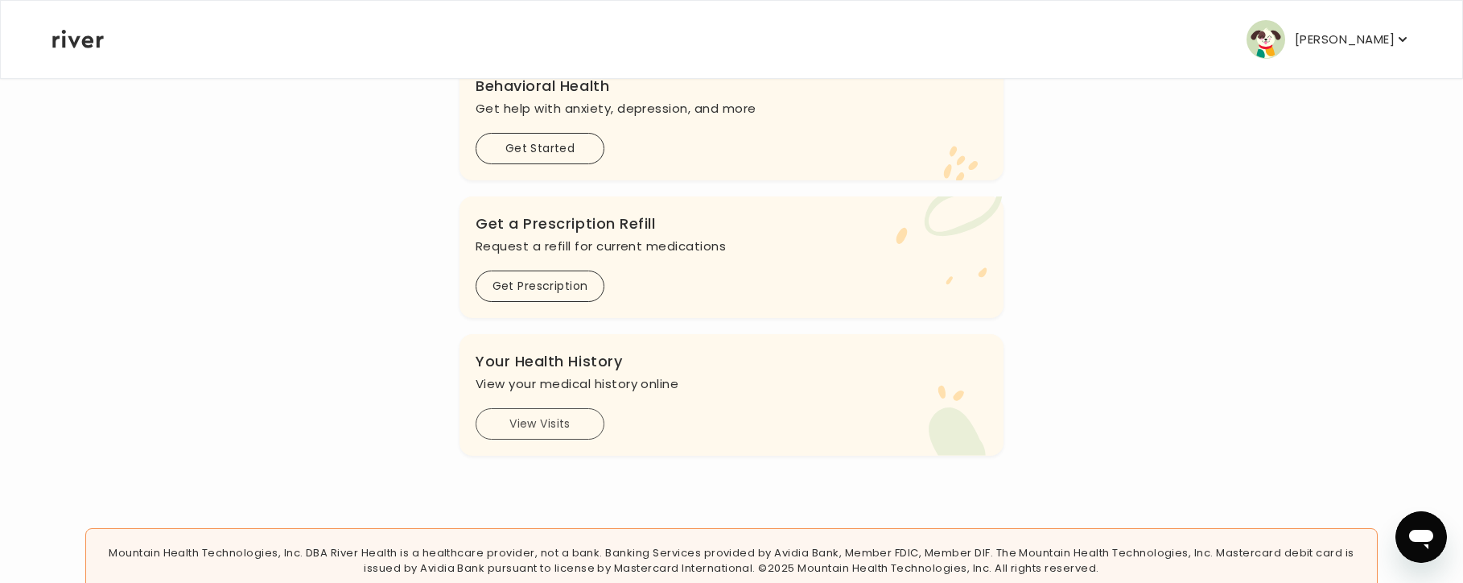
click at [560, 422] on button "View Visits" at bounding box center [540, 423] width 129 height 31
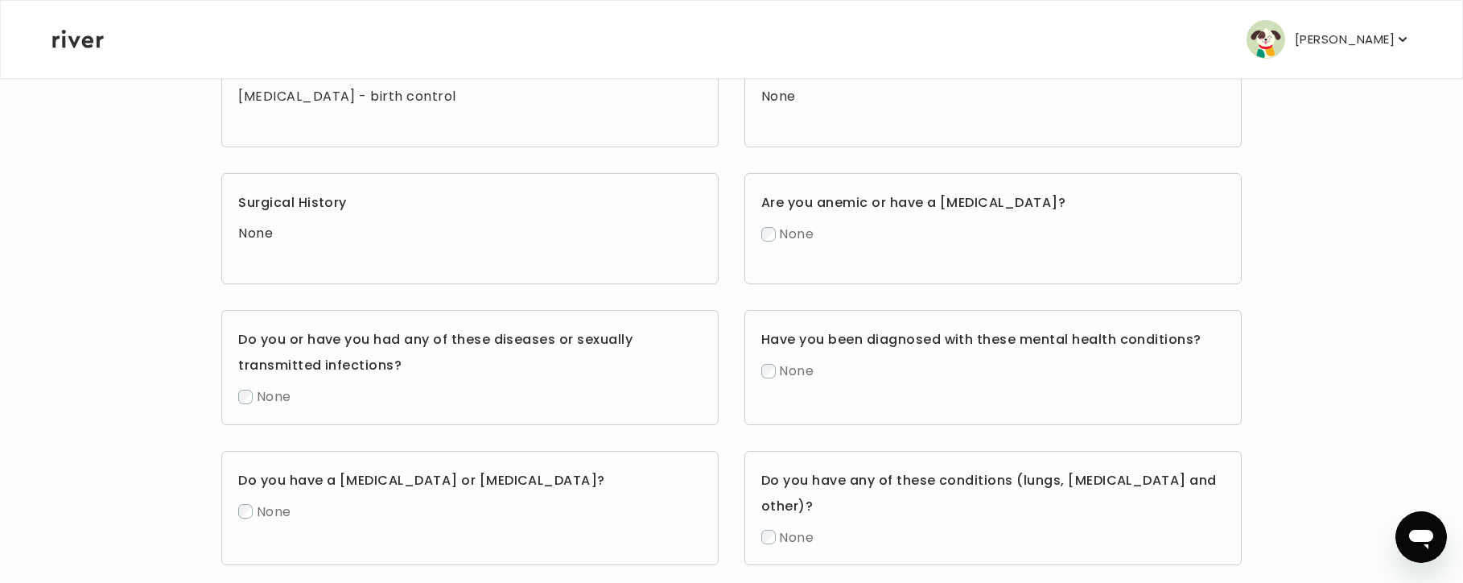
scroll to position [80, 0]
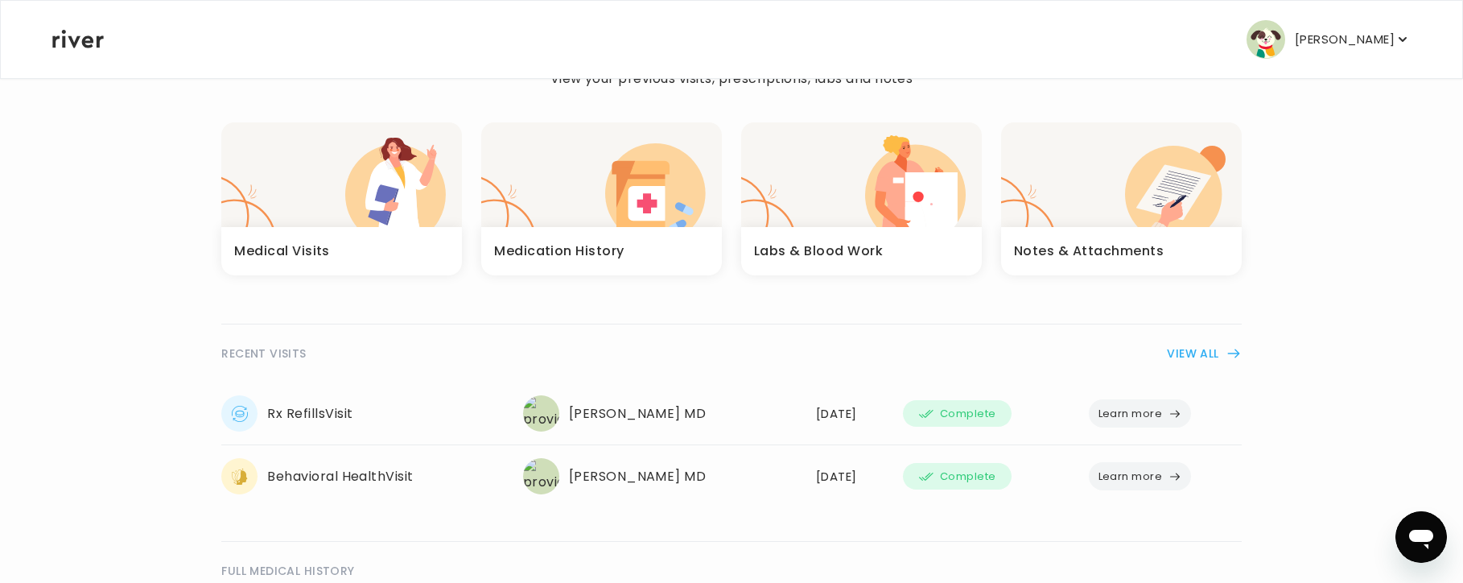
click at [64, 40] on icon at bounding box center [78, 39] width 52 height 19
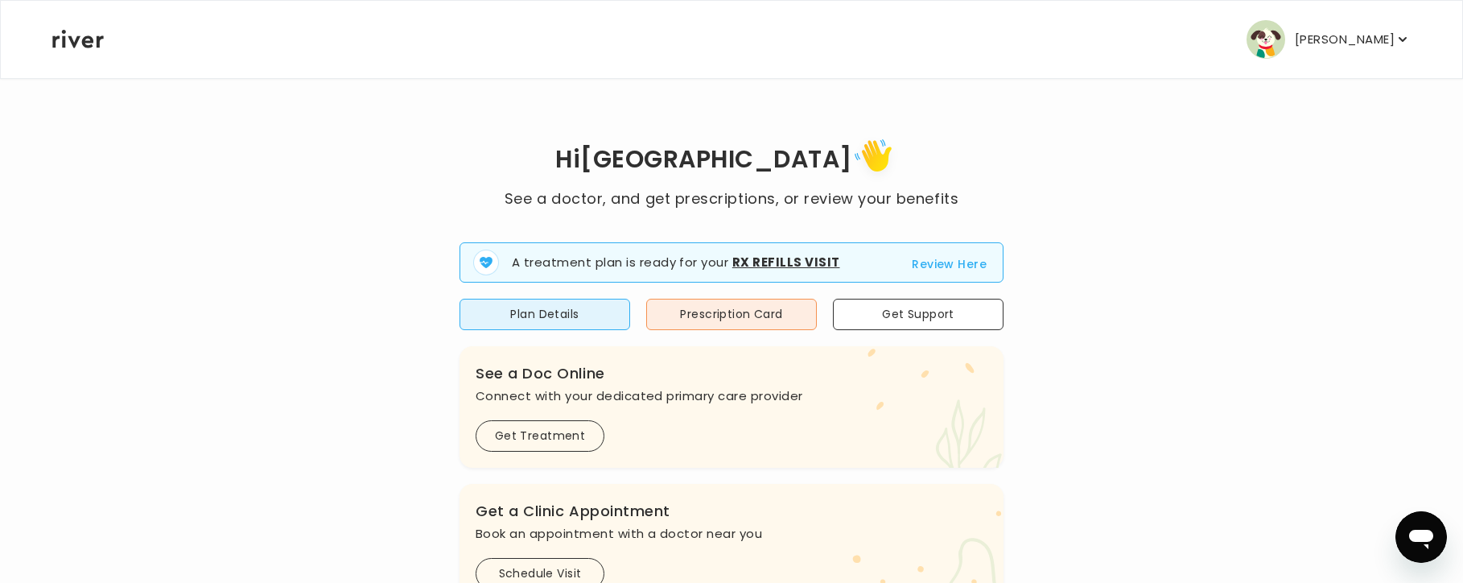
click at [1347, 43] on p "[PERSON_NAME]" at bounding box center [1345, 39] width 100 height 23
click at [1086, 307] on div "Hi [PERSON_NAME] See a doctor, and get prescriptions, or review your benefits A…" at bounding box center [732, 576] width 1360 height 884
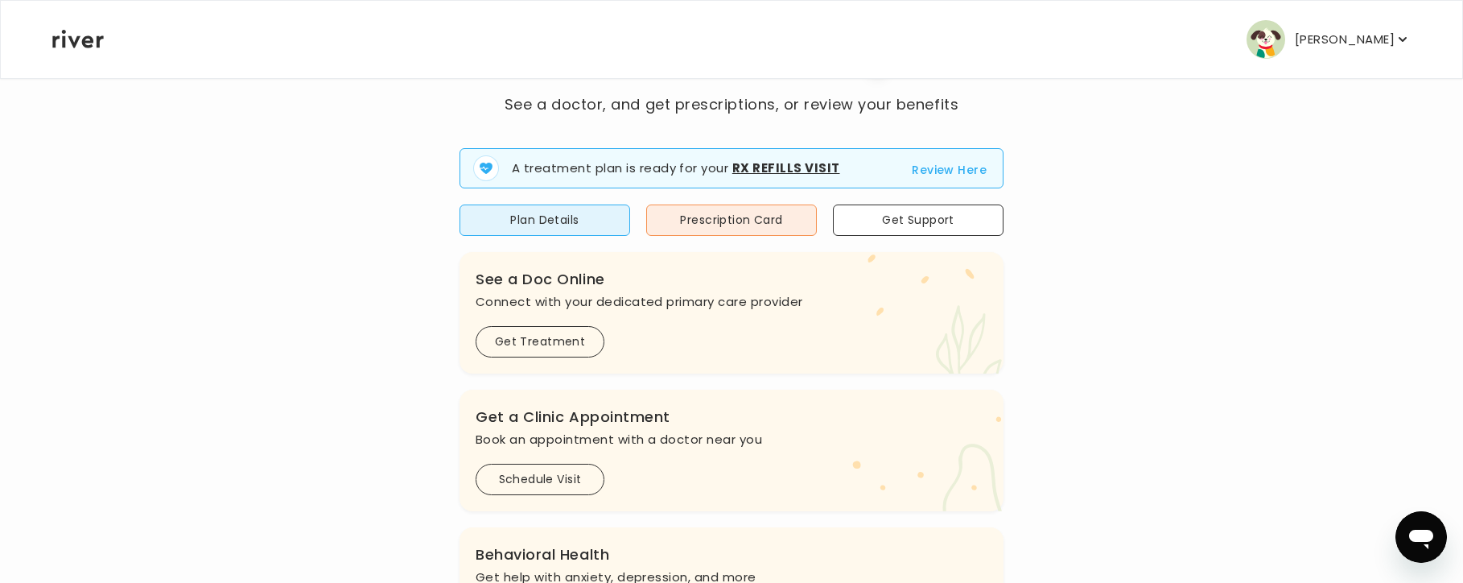
scroll to position [80, 0]
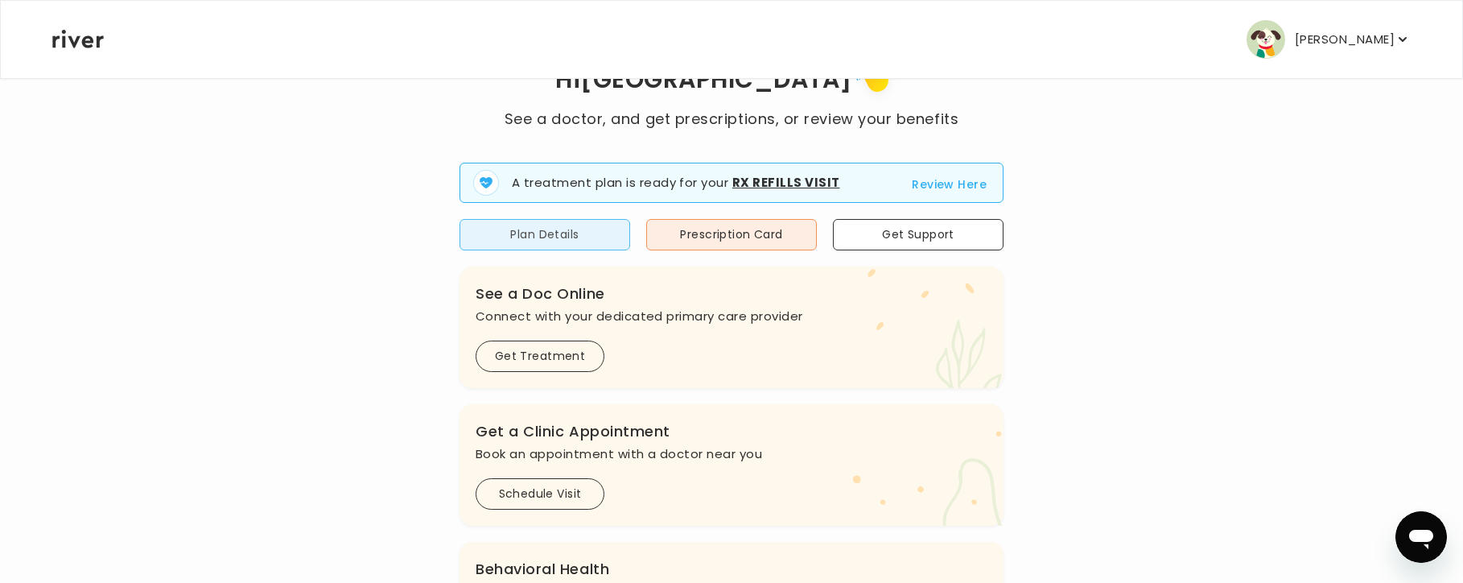
click at [502, 229] on button "Plan Details" at bounding box center [544, 234] width 171 height 31
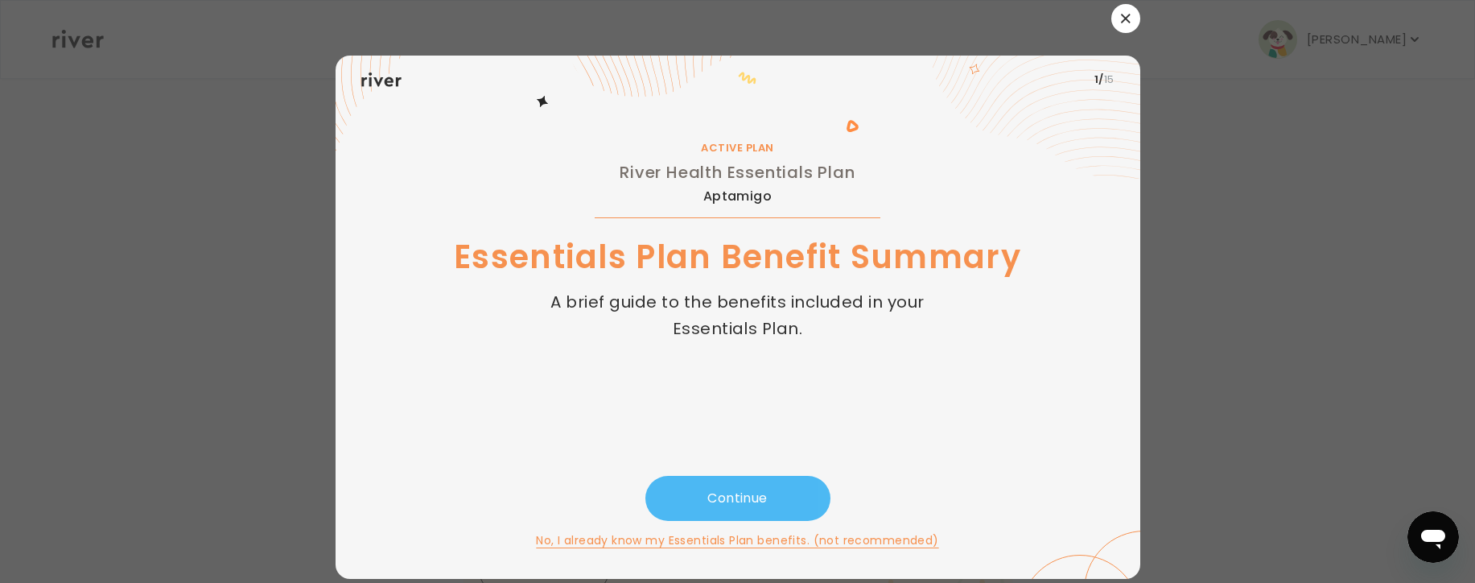
click at [752, 494] on button "Continue" at bounding box center [737, 498] width 185 height 45
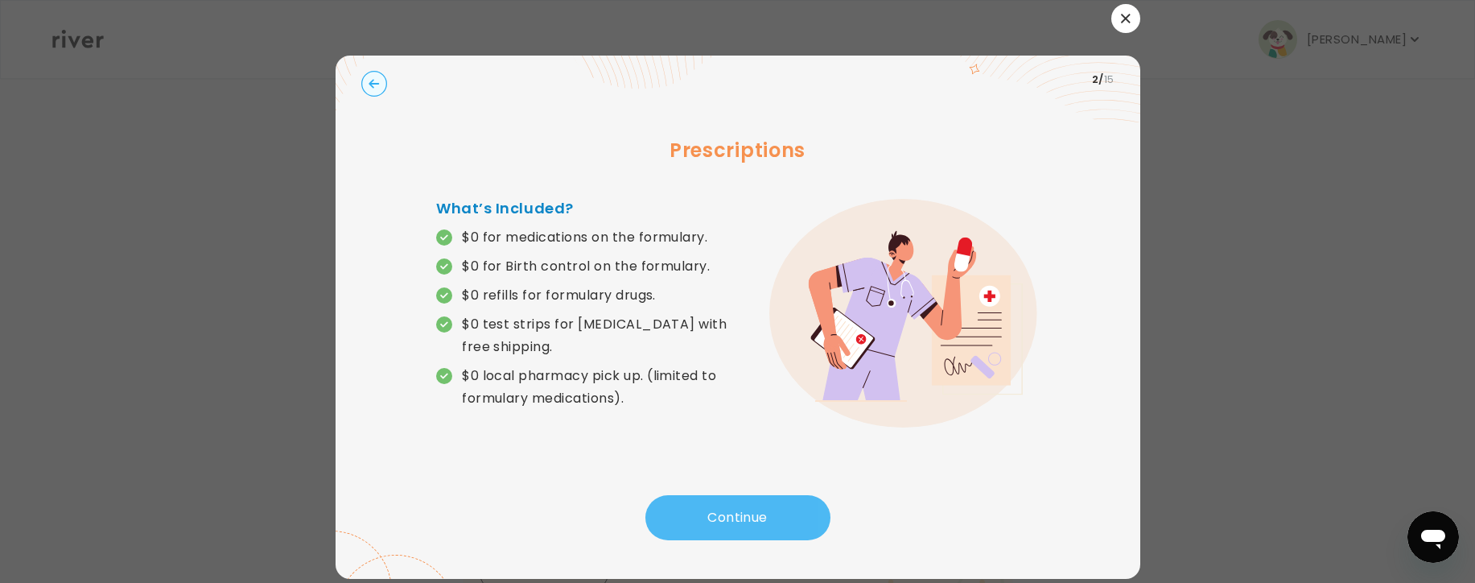
click at [737, 521] on button "Continue" at bounding box center [737, 517] width 185 height 45
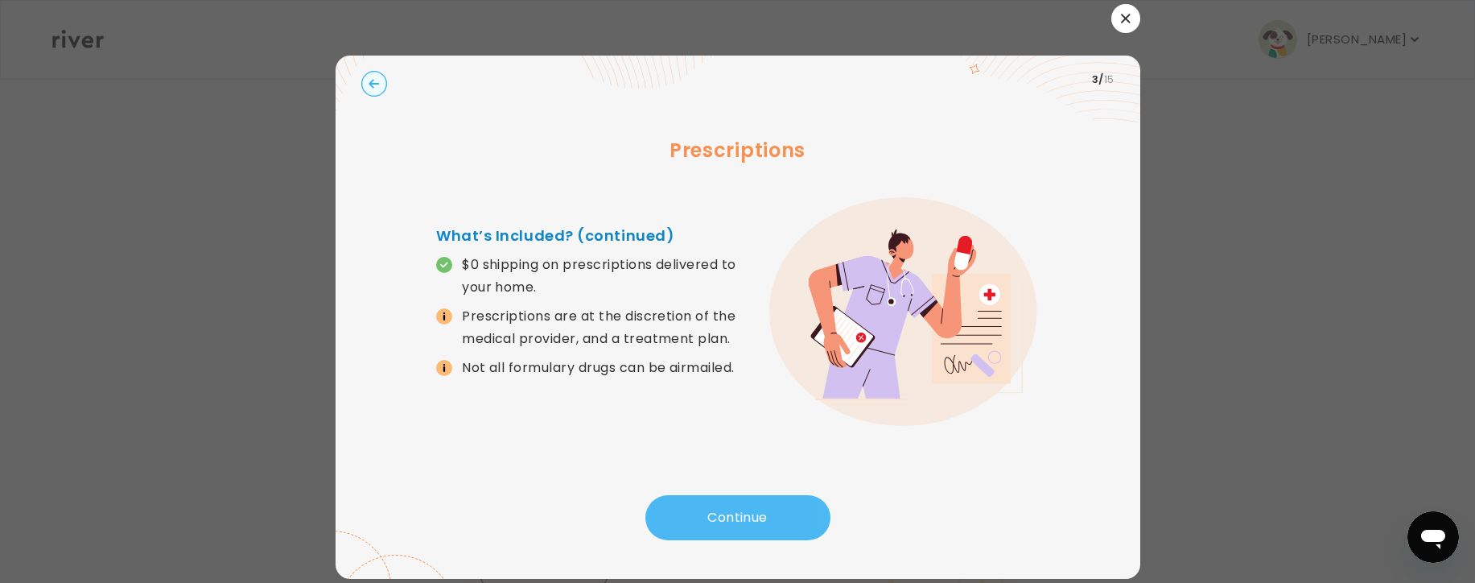
click at [753, 511] on button "Continue" at bounding box center [737, 517] width 185 height 45
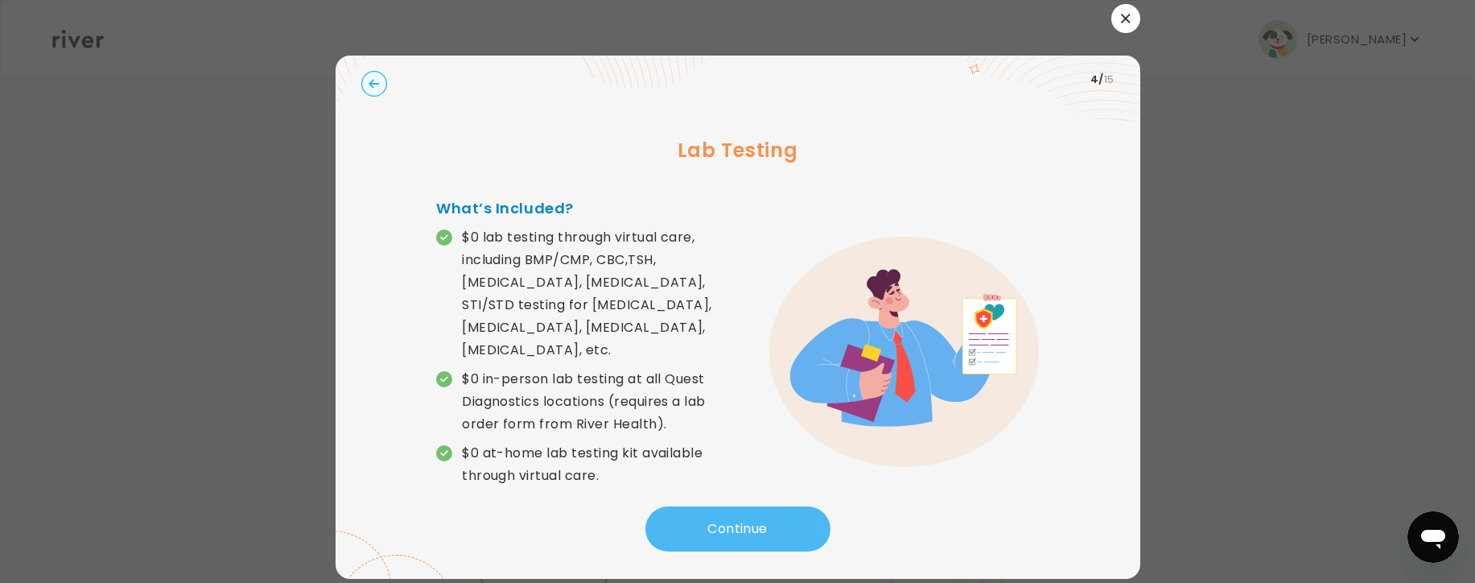
click at [762, 521] on button "Continue" at bounding box center [737, 528] width 185 height 45
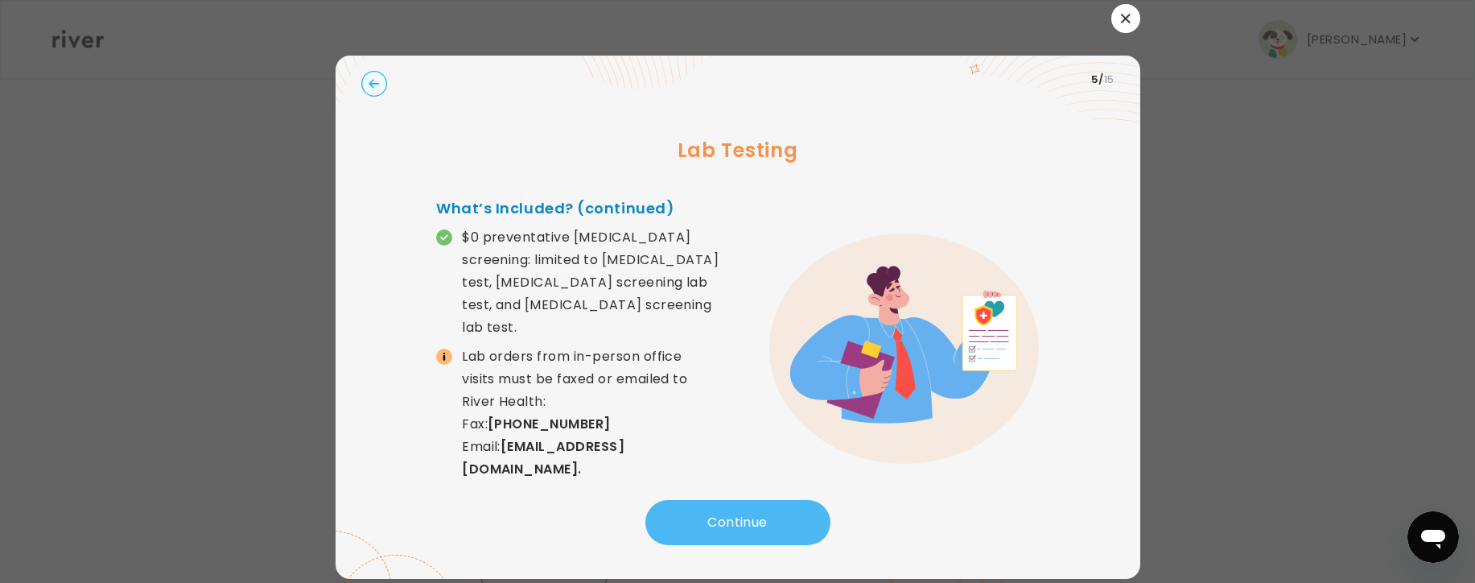
click at [723, 513] on button "Continue" at bounding box center [737, 522] width 185 height 45
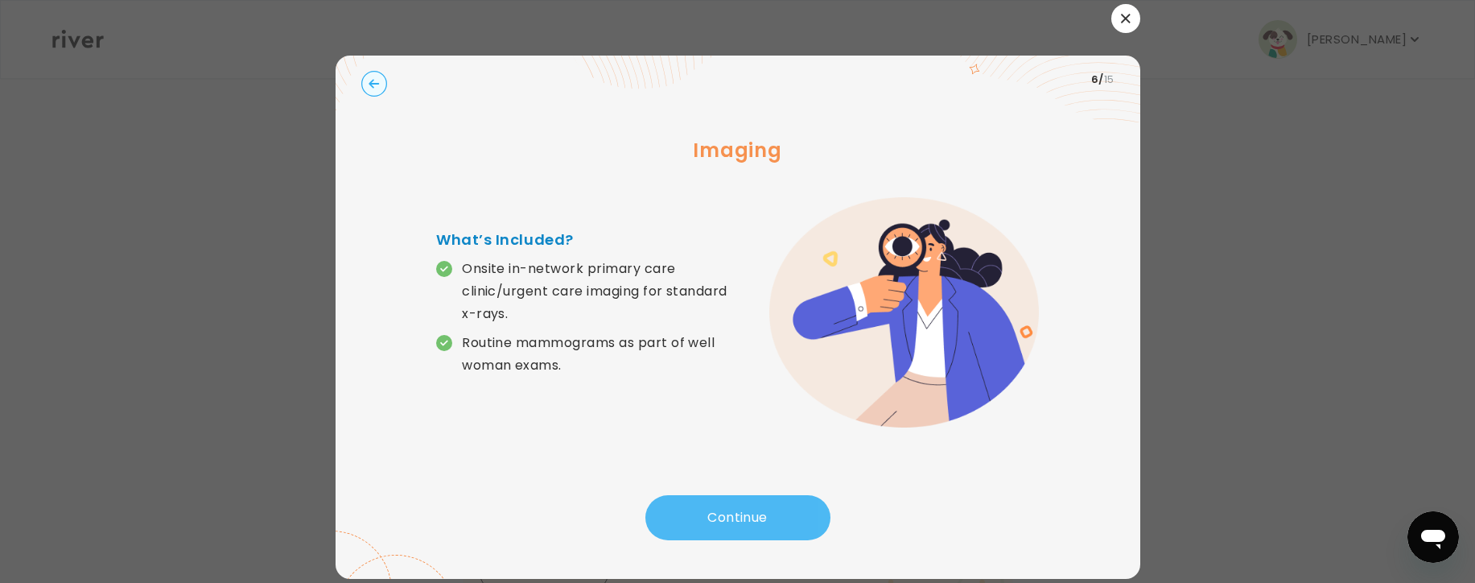
click at [715, 513] on button "Continue" at bounding box center [737, 517] width 185 height 45
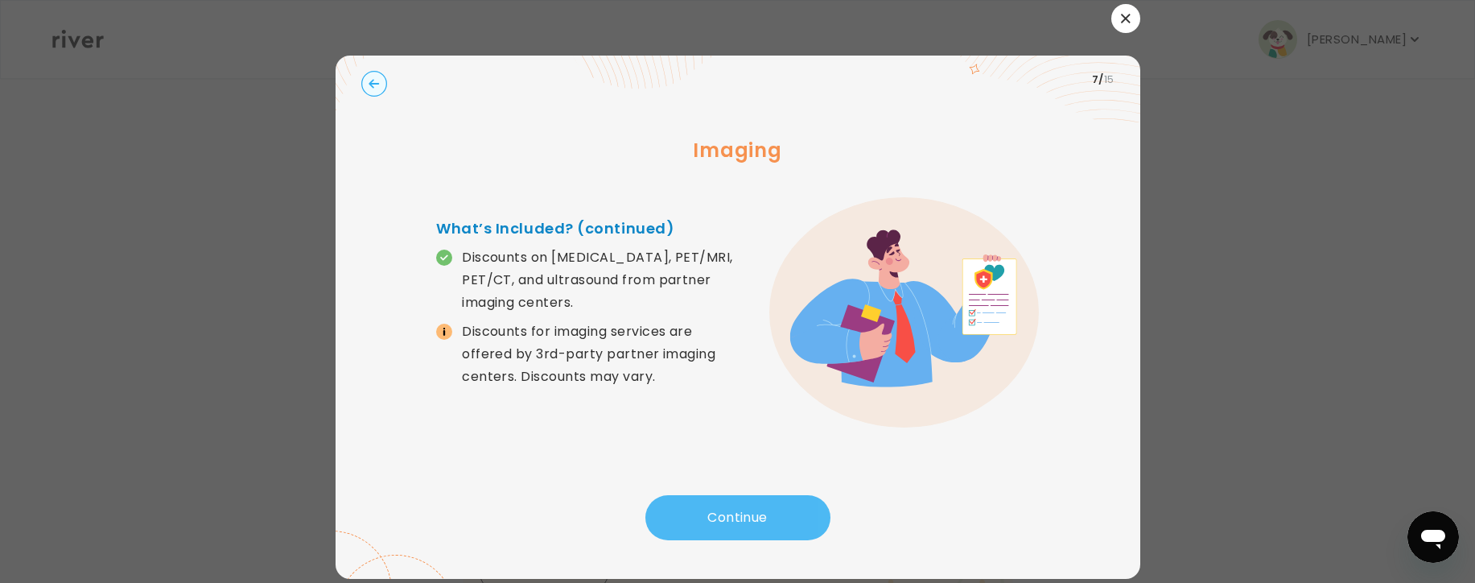
click at [714, 513] on button "Continue" at bounding box center [737, 517] width 185 height 45
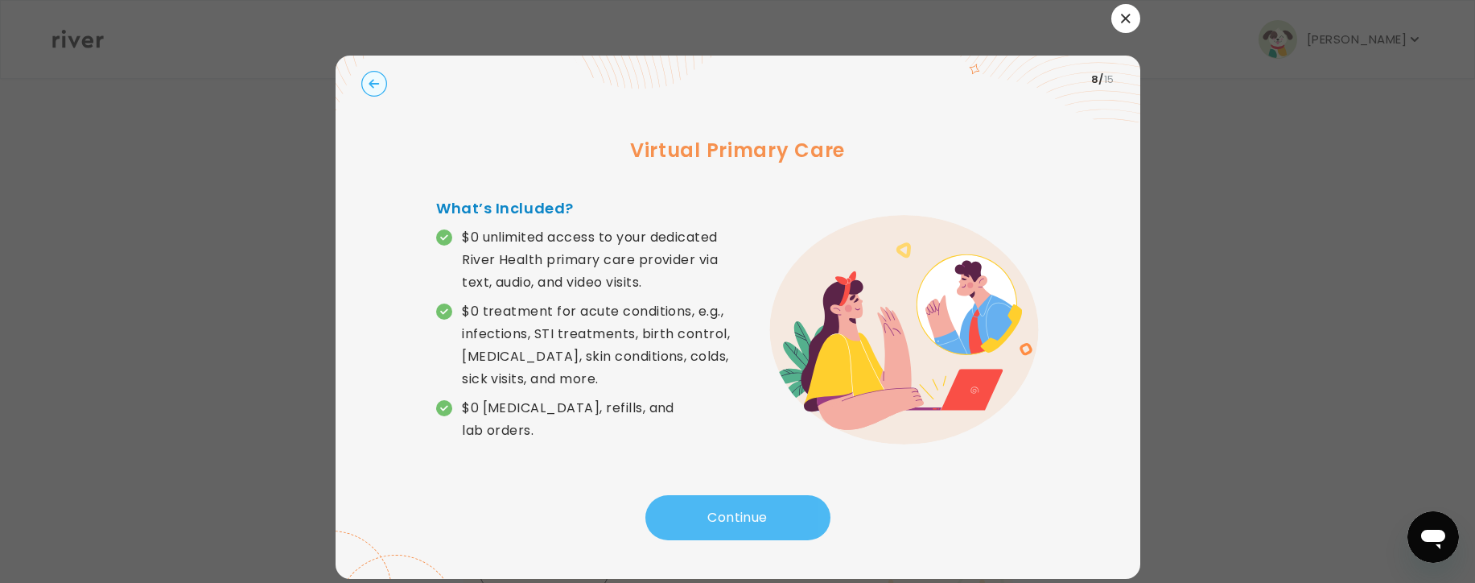
click at [714, 513] on button "Continue" at bounding box center [737, 517] width 185 height 45
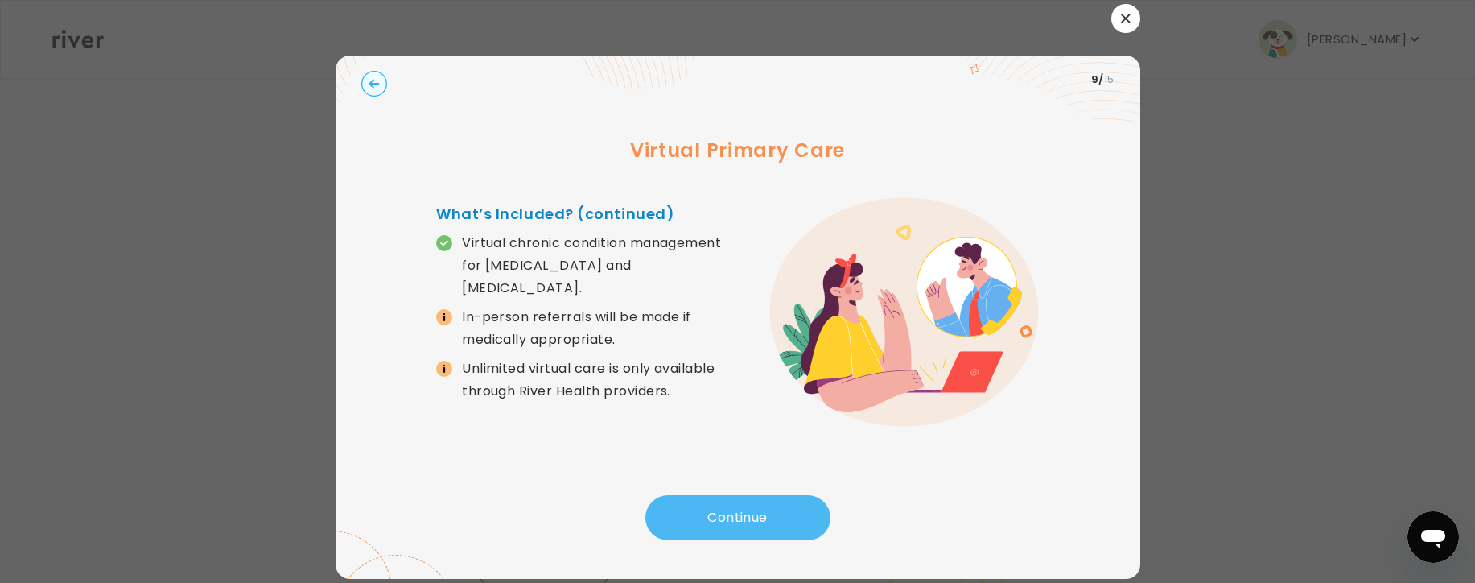
click at [714, 513] on button "Continue" at bounding box center [737, 517] width 185 height 45
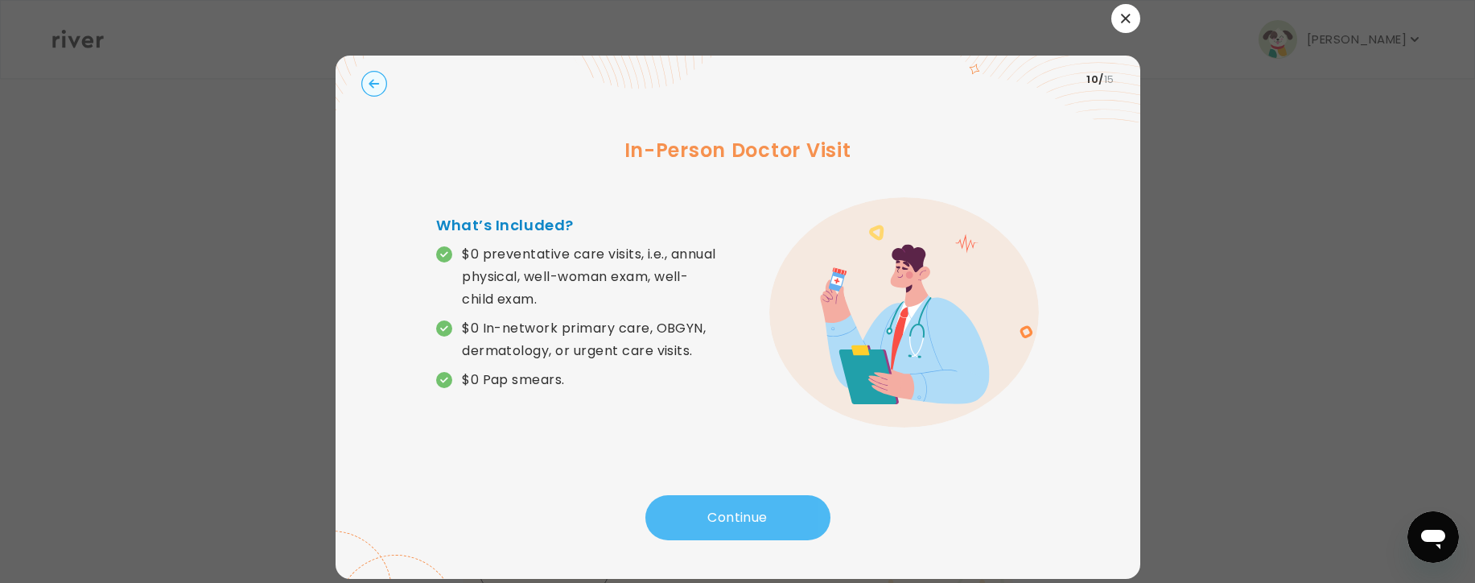
click at [714, 513] on button "Continue" at bounding box center [737, 517] width 185 height 45
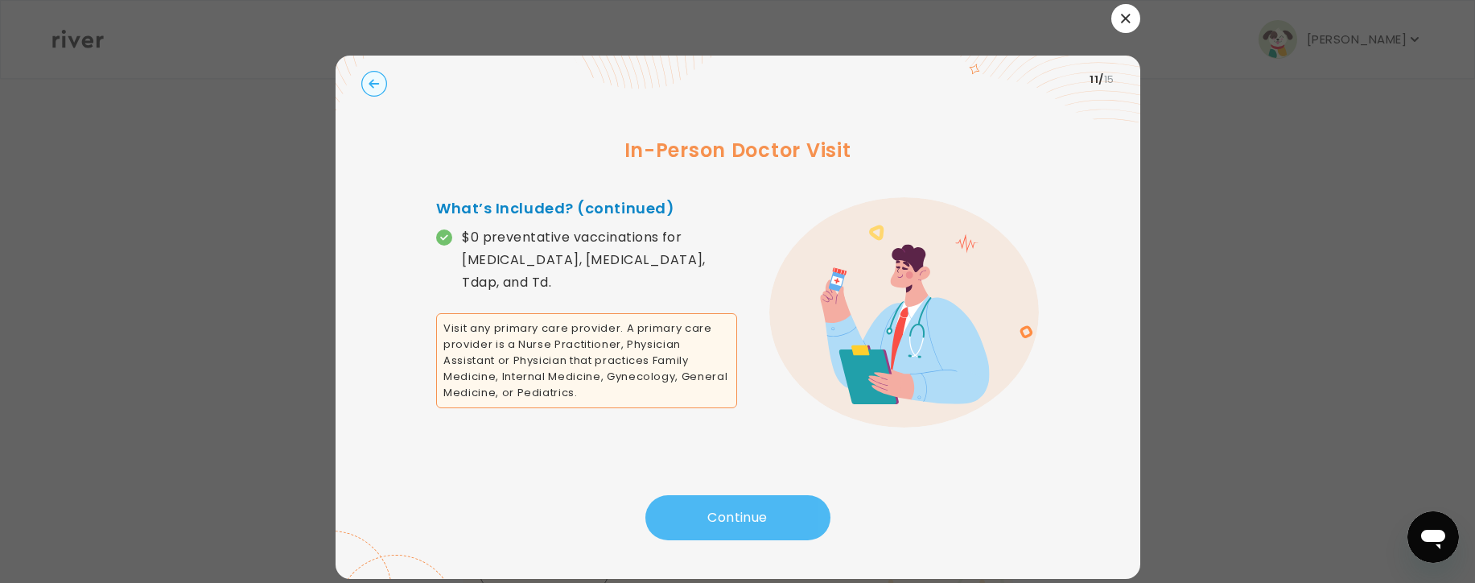
click at [714, 513] on button "Continue" at bounding box center [737, 517] width 185 height 45
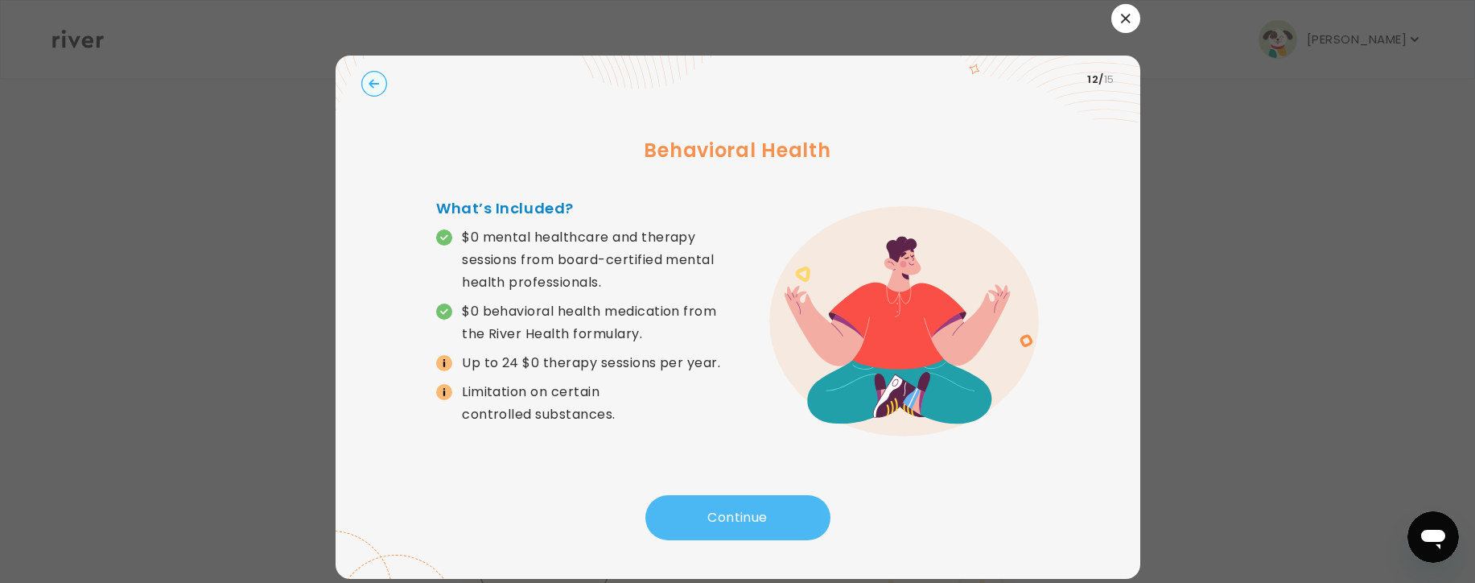
click at [714, 513] on button "Continue" at bounding box center [737, 517] width 185 height 45
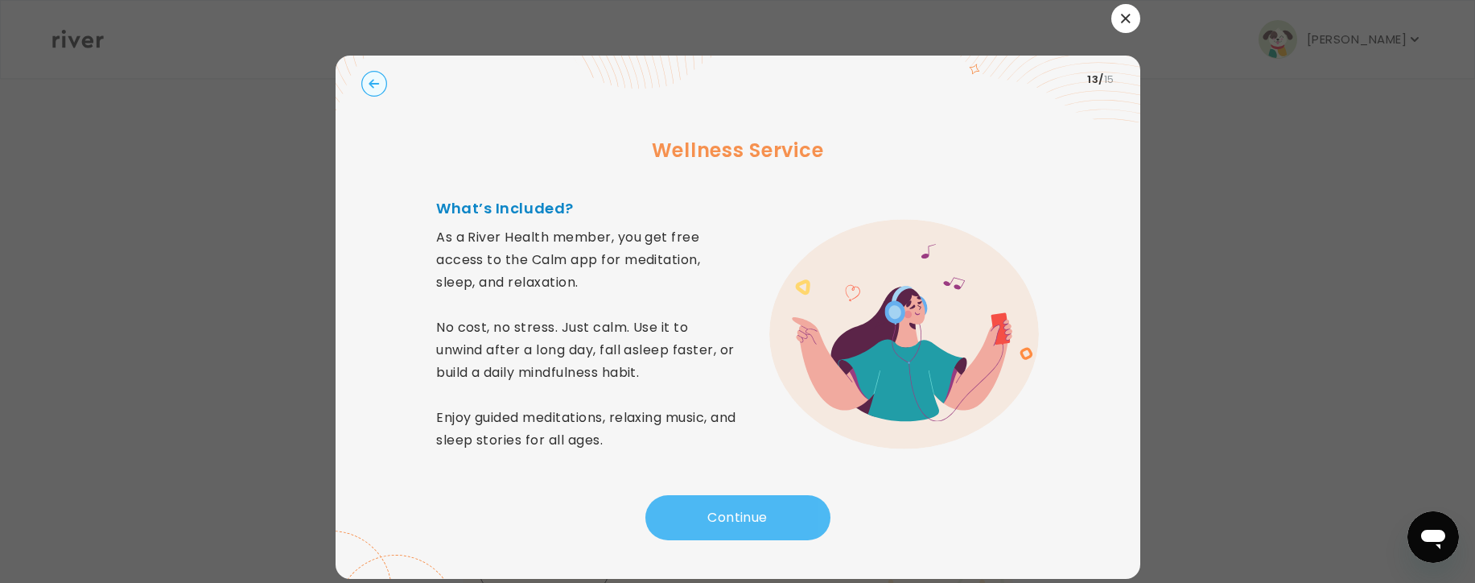
click at [714, 513] on button "Continue" at bounding box center [737, 517] width 185 height 45
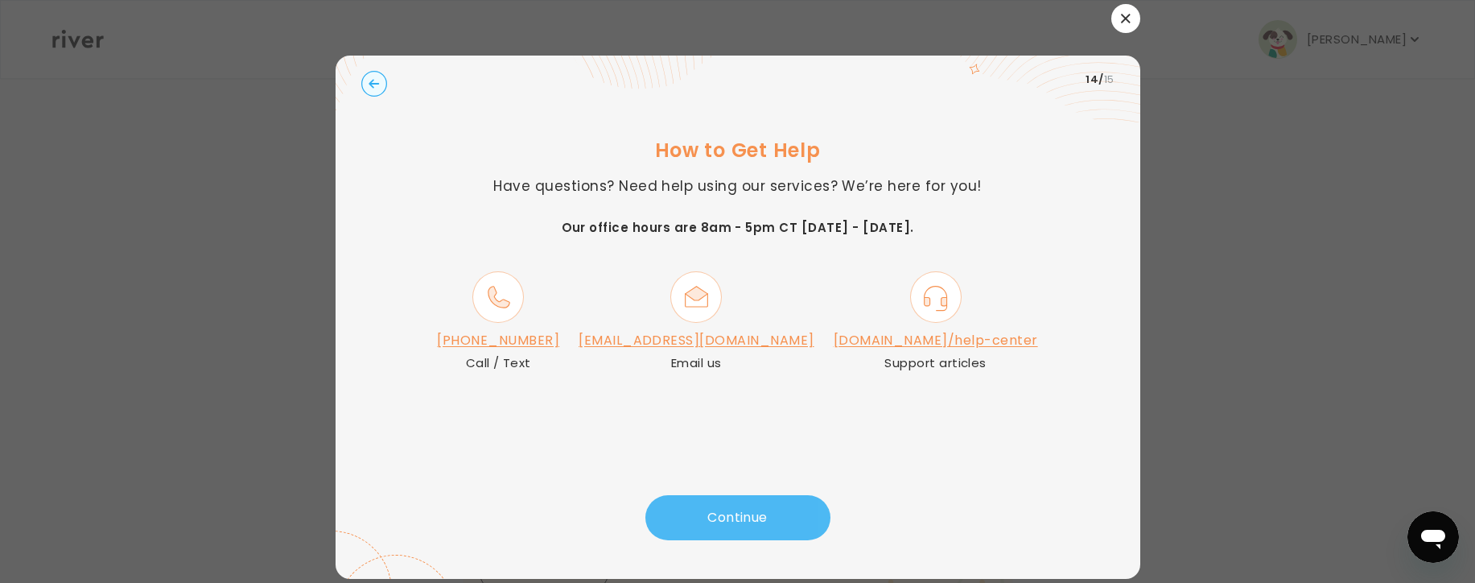
click at [714, 513] on button "Continue" at bounding box center [737, 517] width 185 height 45
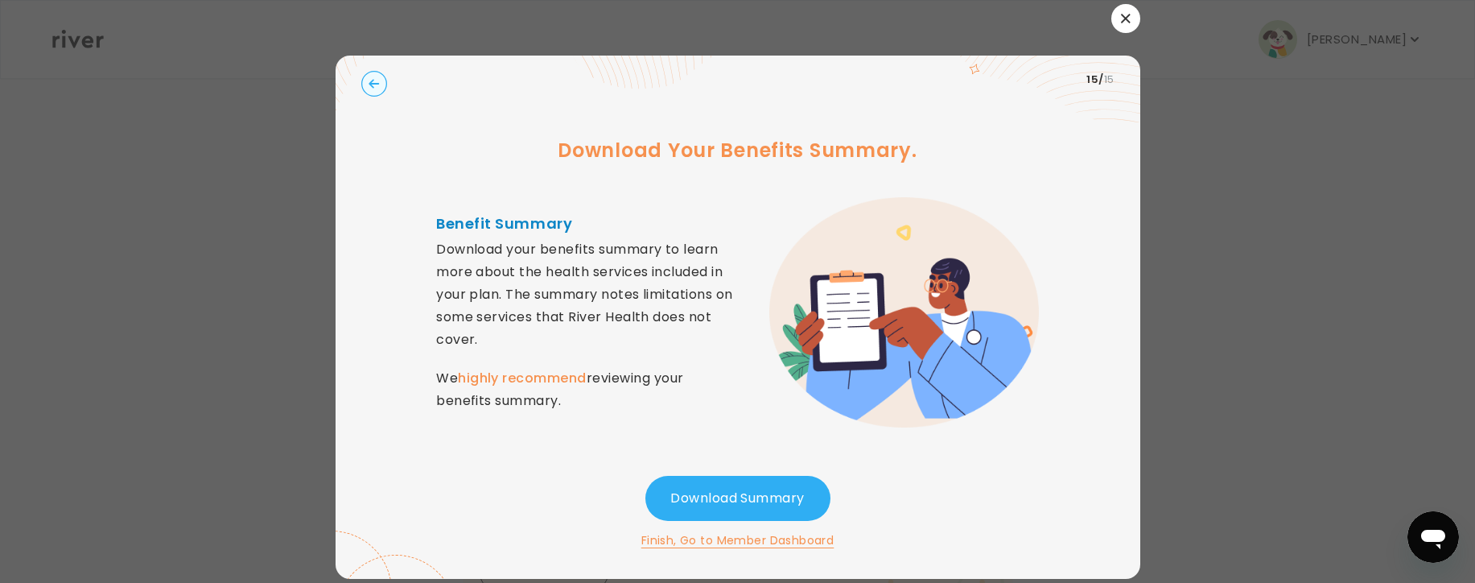
click at [803, 538] on button "Finish, Go to Member Dashboard" at bounding box center [737, 539] width 193 height 19
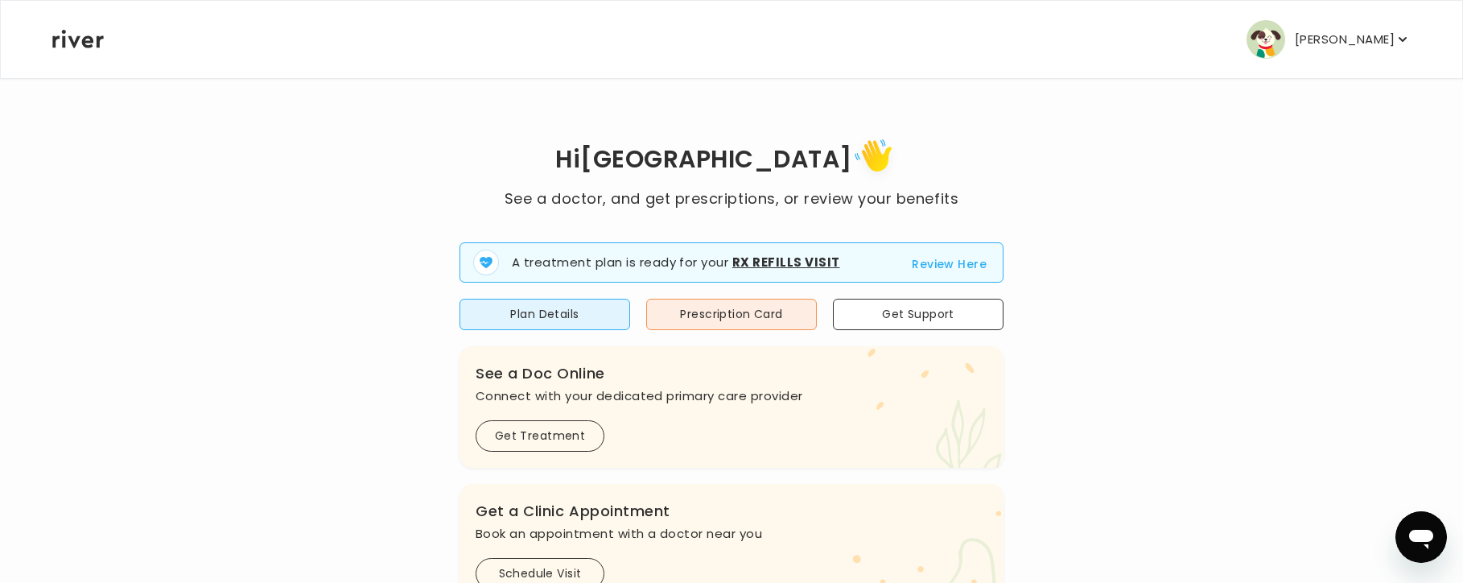
click at [1349, 179] on div "Hi [PERSON_NAME] See a doctor, and get prescriptions, or review your benefits A…" at bounding box center [732, 576] width 1360 height 884
click at [1391, 167] on div "Hi [PERSON_NAME] See a doctor, and get prescriptions, or review your benefits A…" at bounding box center [732, 576] width 1360 height 884
